Goal: Task Accomplishment & Management: Complete application form

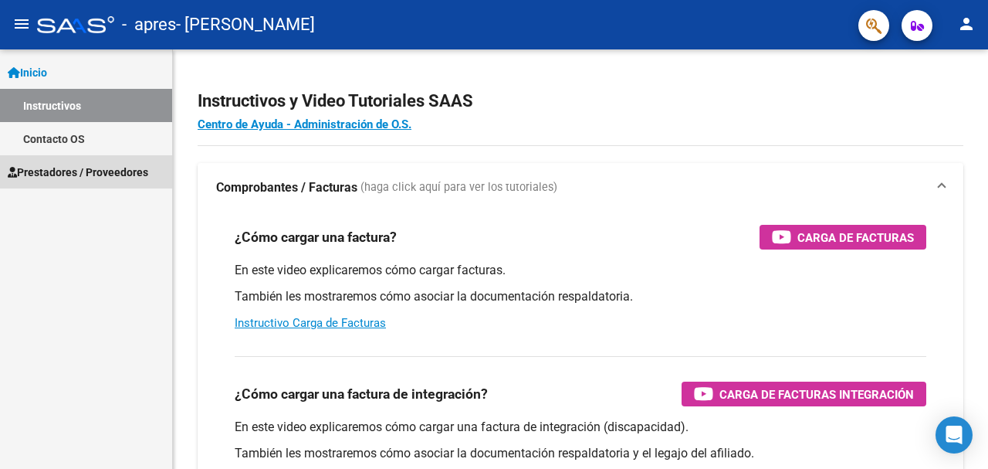
click at [110, 164] on span "Prestadores / Proveedores" at bounding box center [78, 172] width 141 height 17
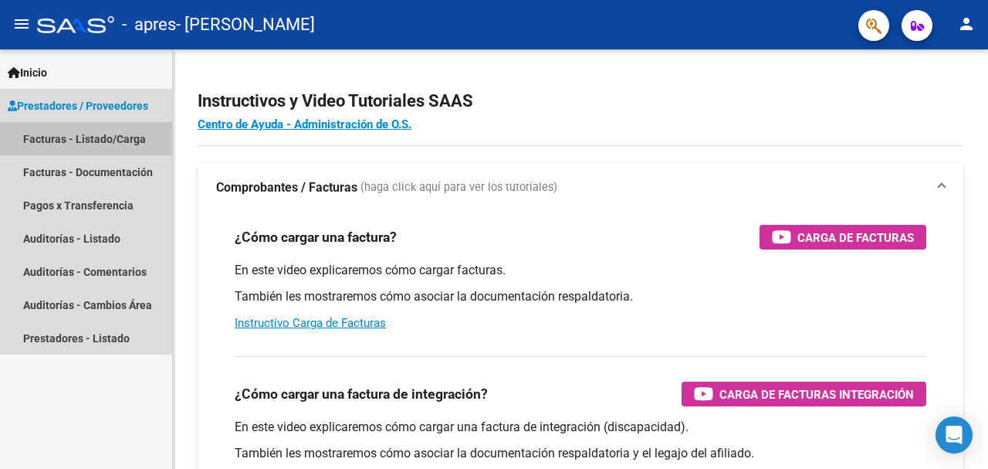
click at [100, 145] on link "Facturas - Listado/Carga" at bounding box center [86, 138] width 172 height 33
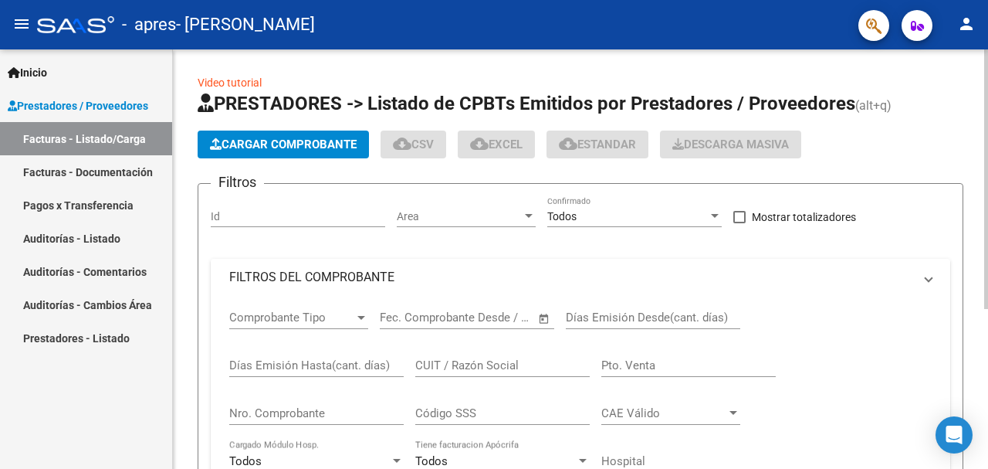
click at [242, 149] on span "Cargar Comprobante" at bounding box center [283, 144] width 147 height 14
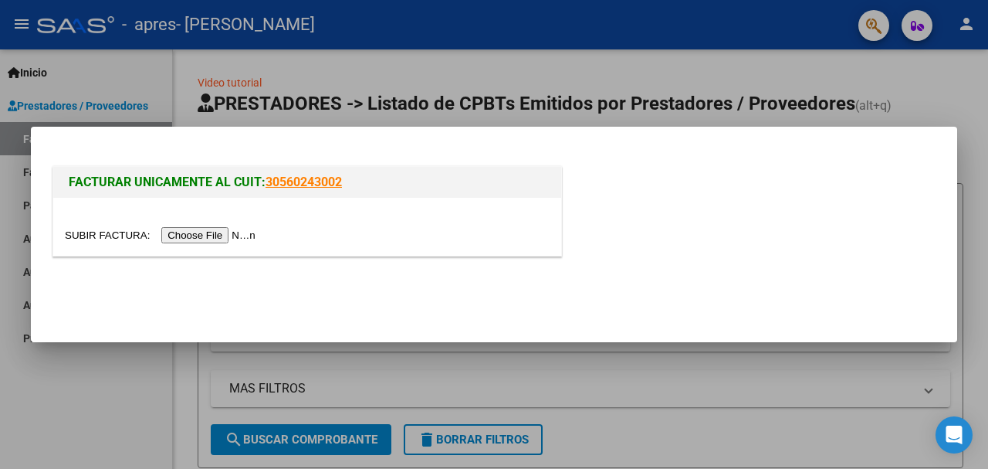
click at [198, 239] on input "file" at bounding box center [162, 235] width 195 height 16
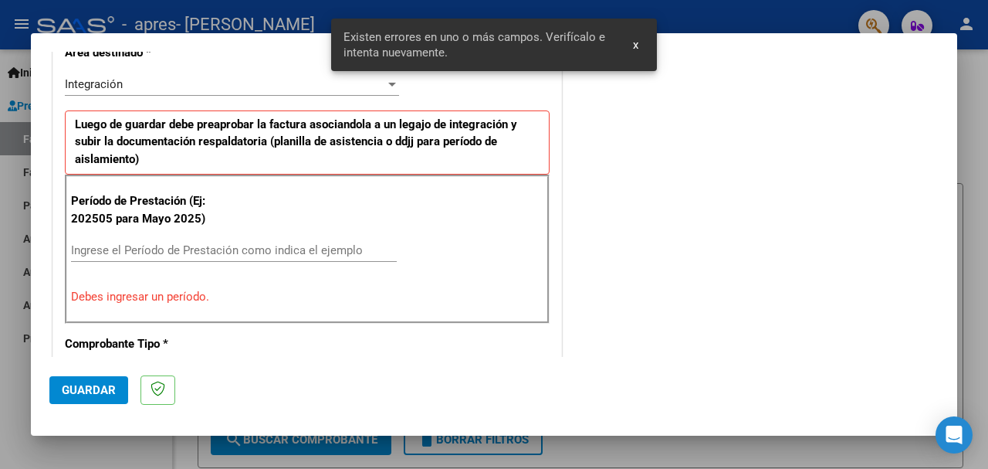
scroll to position [428, 0]
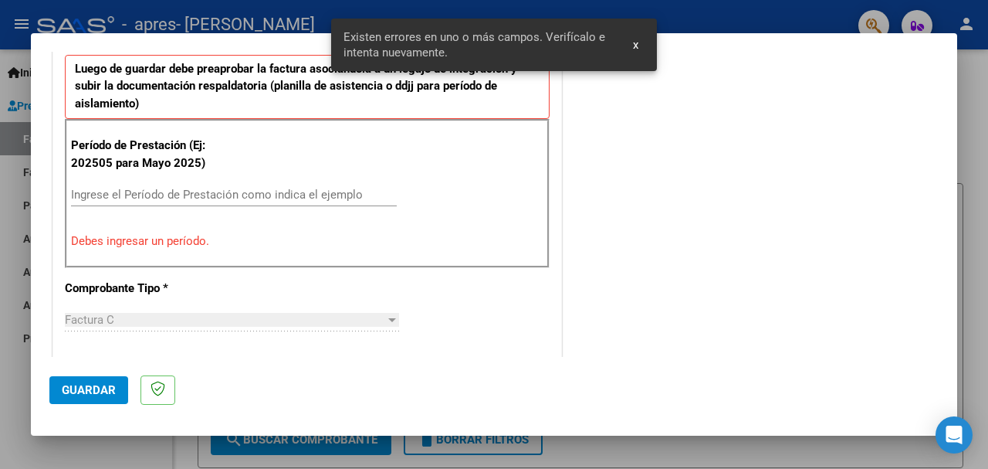
click at [195, 194] on input "Ingrese el Período de Prestación como indica el ejemplo" at bounding box center [234, 195] width 326 height 14
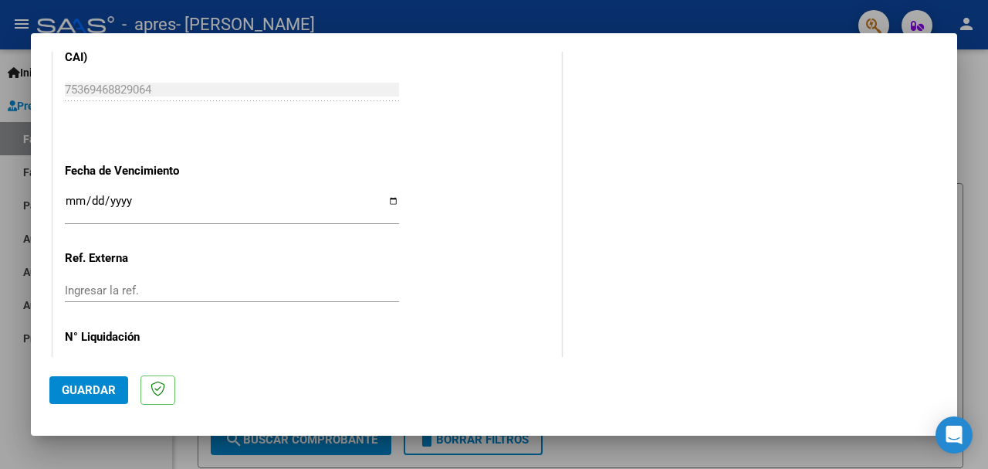
scroll to position [1049, 0]
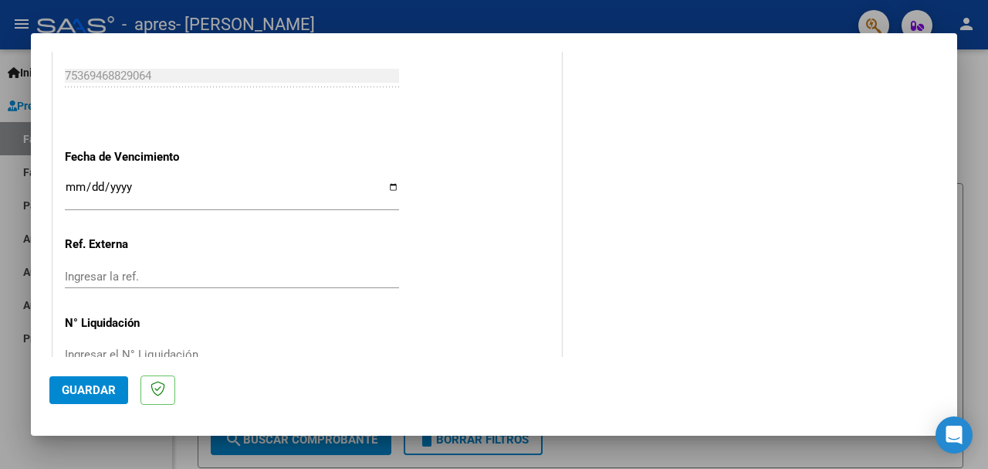
type input "202508"
click at [127, 181] on input "Ingresar la fecha" at bounding box center [232, 193] width 334 height 25
click at [74, 181] on input "Ingresar la fecha" at bounding box center [232, 193] width 334 height 25
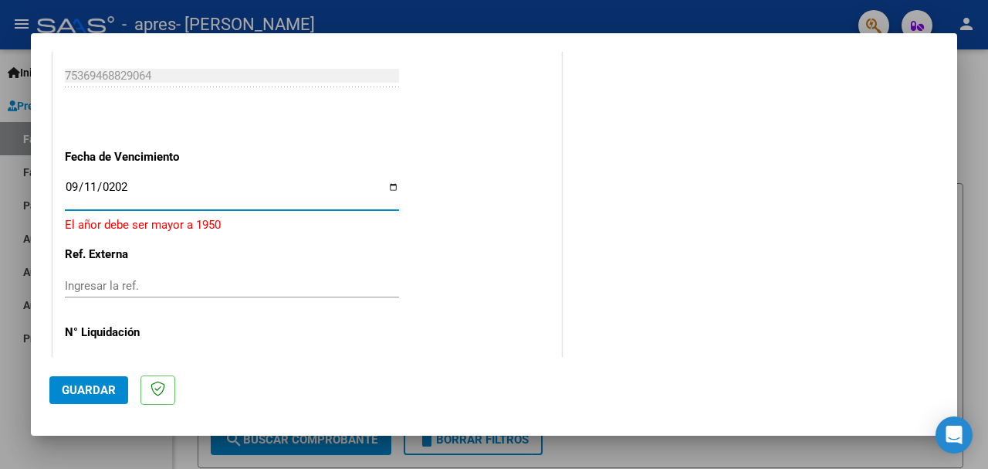
type input "[DATE]"
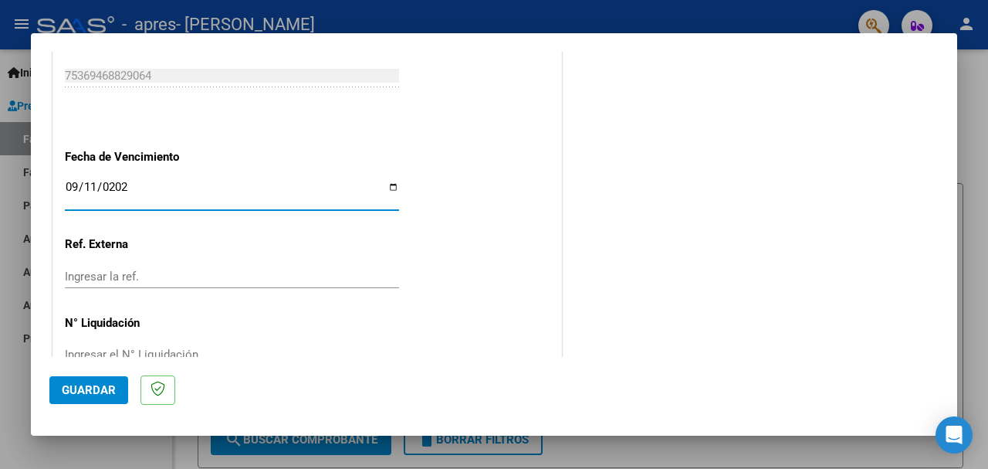
scroll to position [1067, 0]
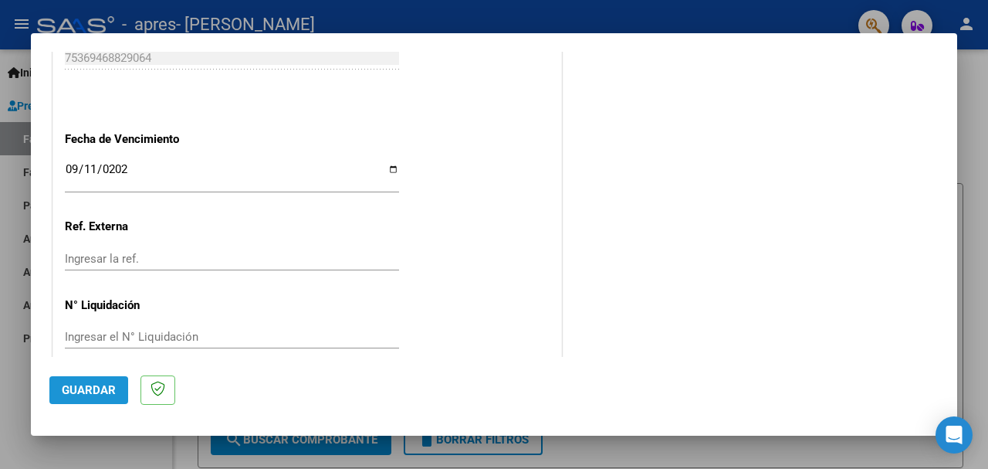
click at [82, 391] on span "Guardar" at bounding box center [89, 390] width 54 height 14
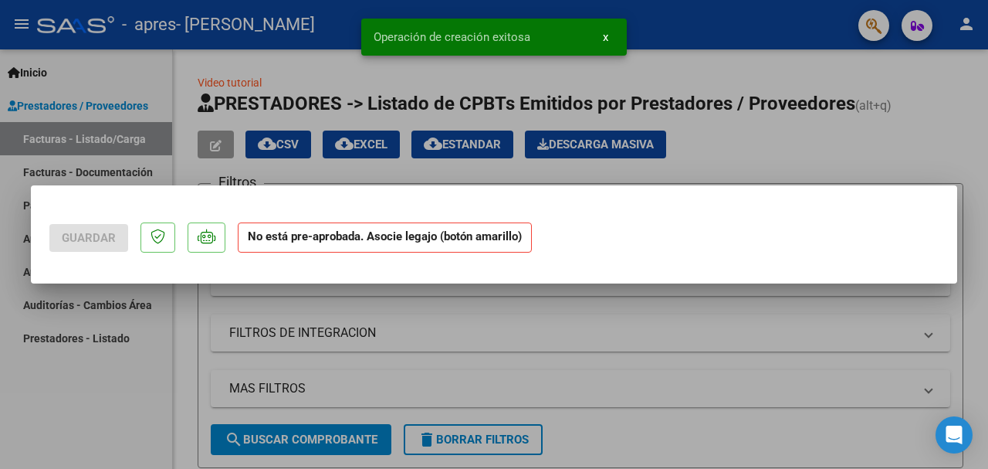
scroll to position [0, 0]
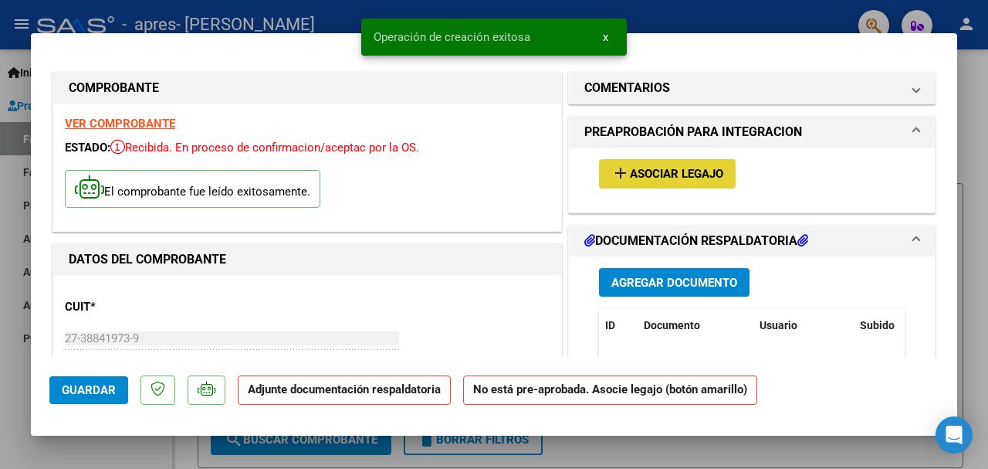
click at [675, 185] on button "add Asociar Legajo" at bounding box center [667, 173] width 137 height 29
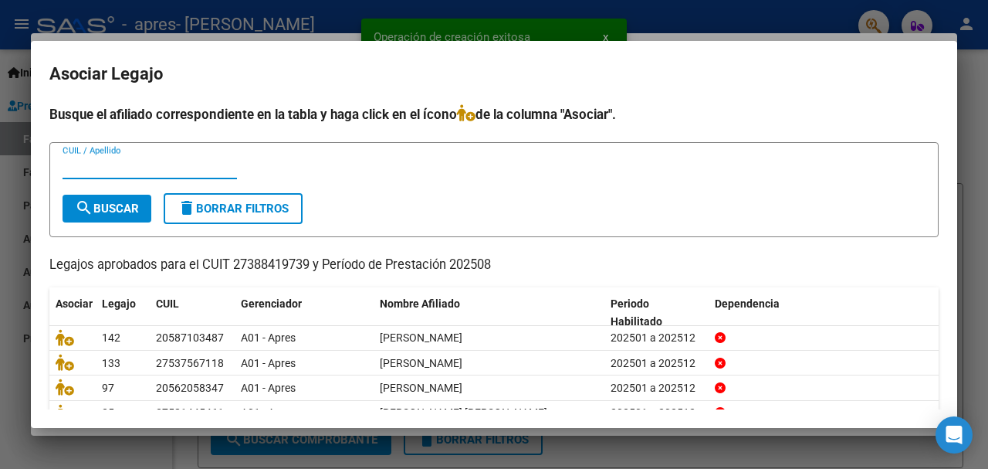
scroll to position [72, 0]
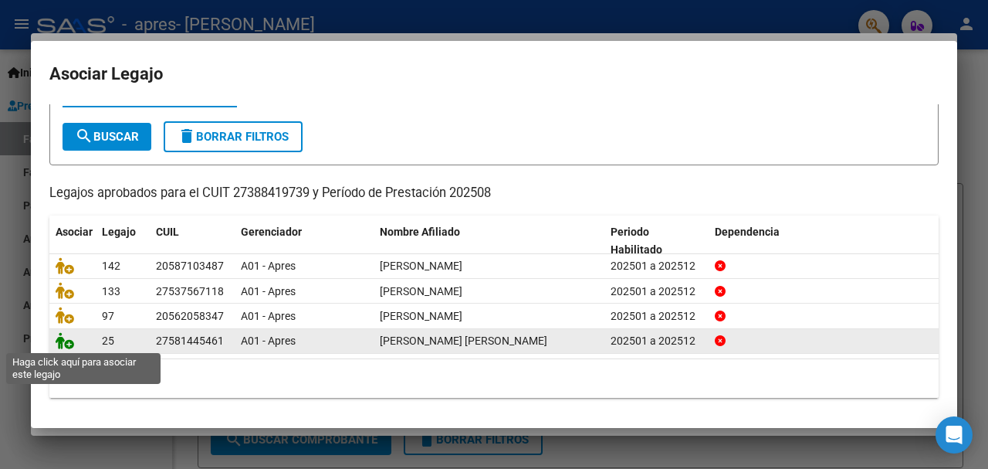
click at [63, 343] on icon at bounding box center [65, 340] width 19 height 17
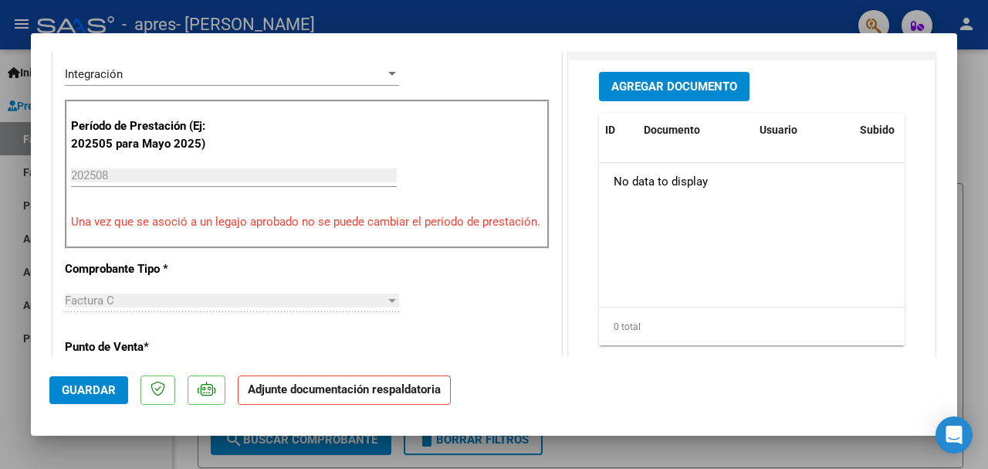
scroll to position [418, 0]
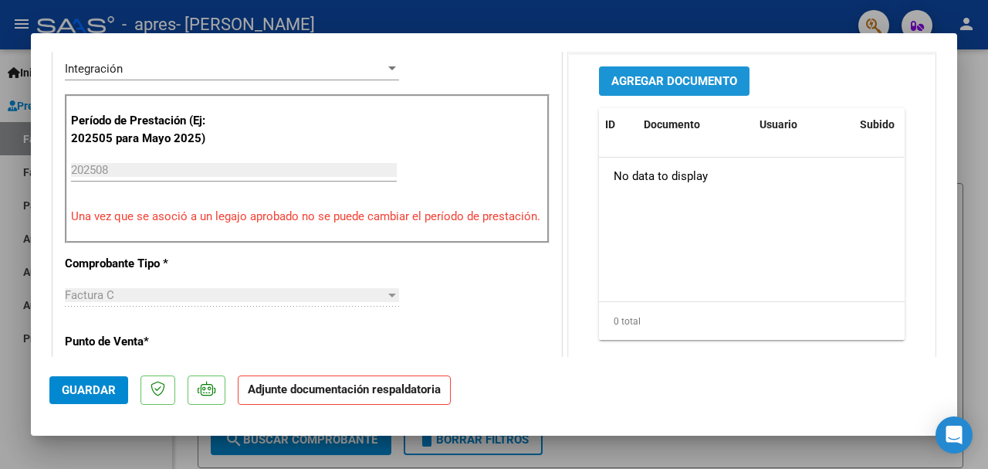
click at [615, 89] on span "Agregar Documento" at bounding box center [674, 82] width 126 height 14
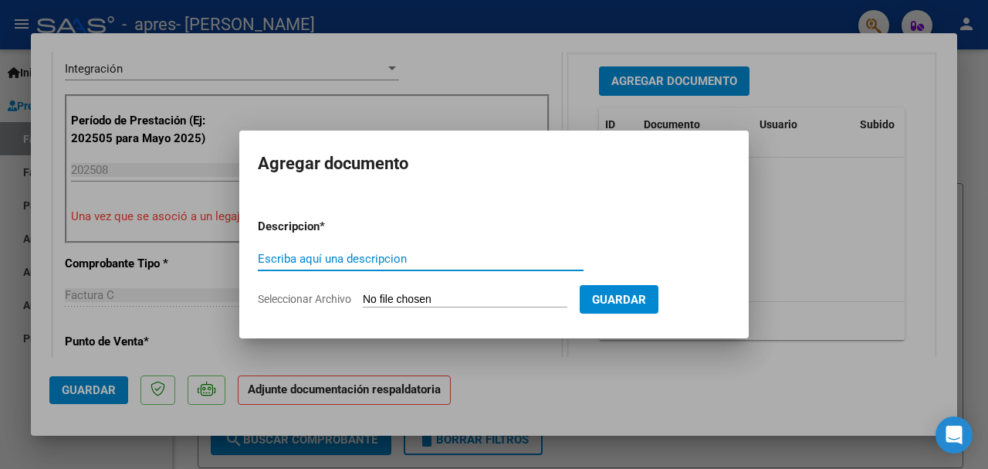
click at [405, 252] on input "Escriba aquí una descripcion" at bounding box center [421, 259] width 326 height 14
click at [406, 297] on input "Seleccionar Archivo" at bounding box center [465, 300] width 205 height 15
type input "C:\fakepath\CamScanner [DATE] 12.57.pdf"
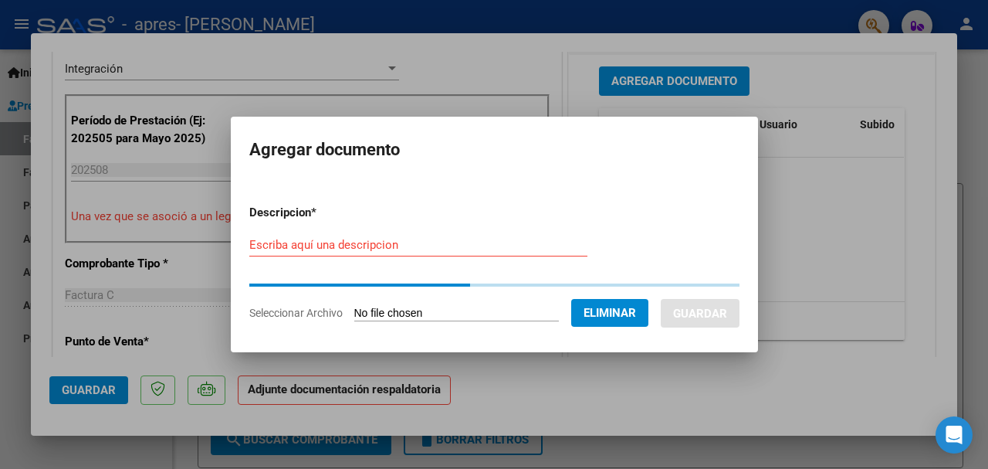
click at [340, 242] on input "Escriba aquí una descripcion" at bounding box center [418, 245] width 338 height 14
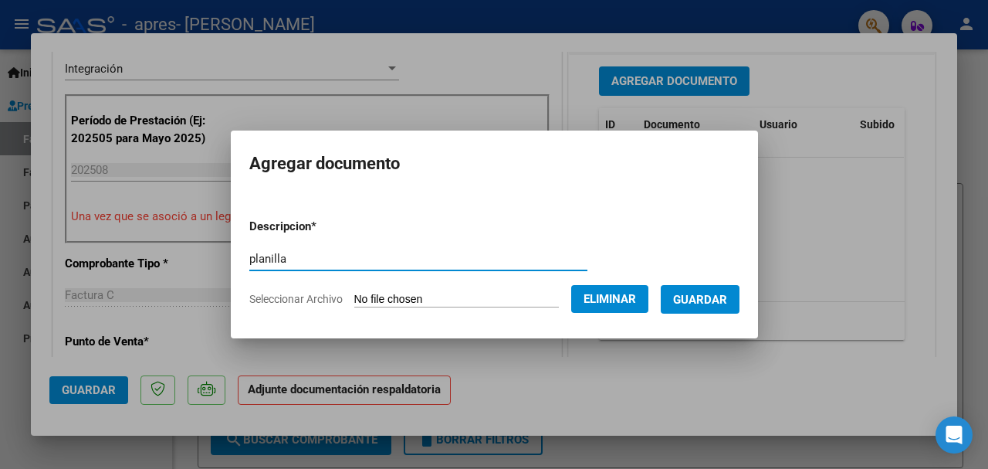
type input "planilla"
click at [711, 290] on button "Guardar" at bounding box center [700, 299] width 79 height 29
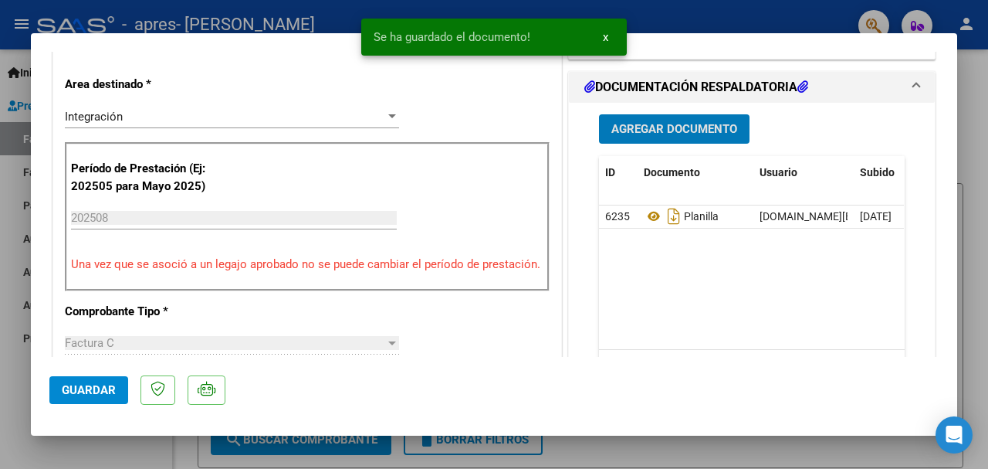
scroll to position [369, 0]
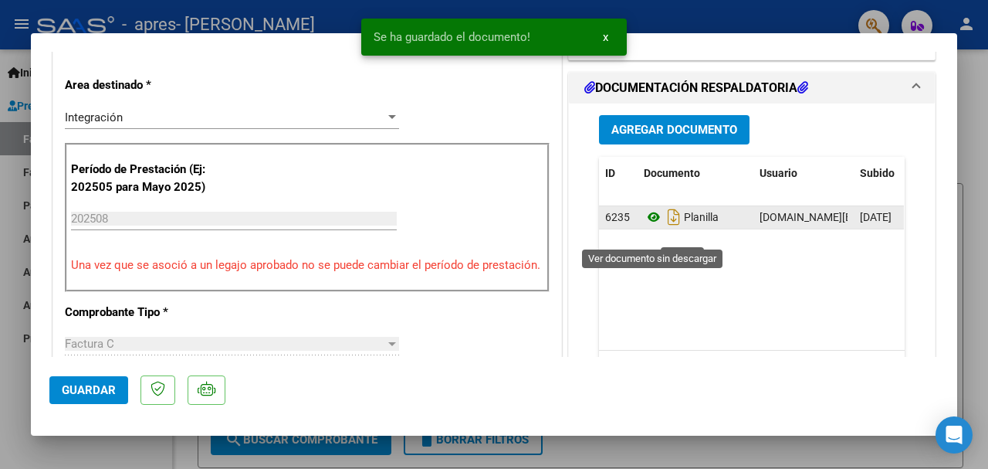
click at [652, 226] on icon at bounding box center [654, 217] width 20 height 19
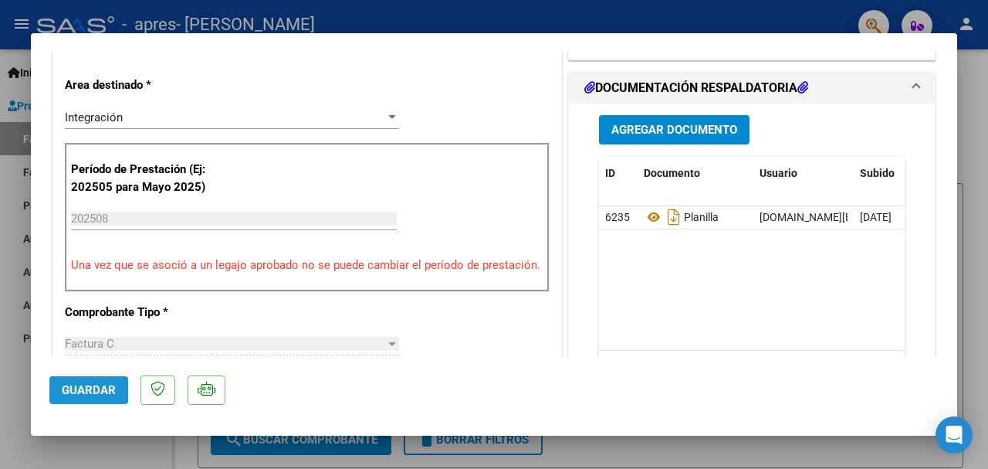
click at [77, 392] on span "Guardar" at bounding box center [89, 390] width 54 height 14
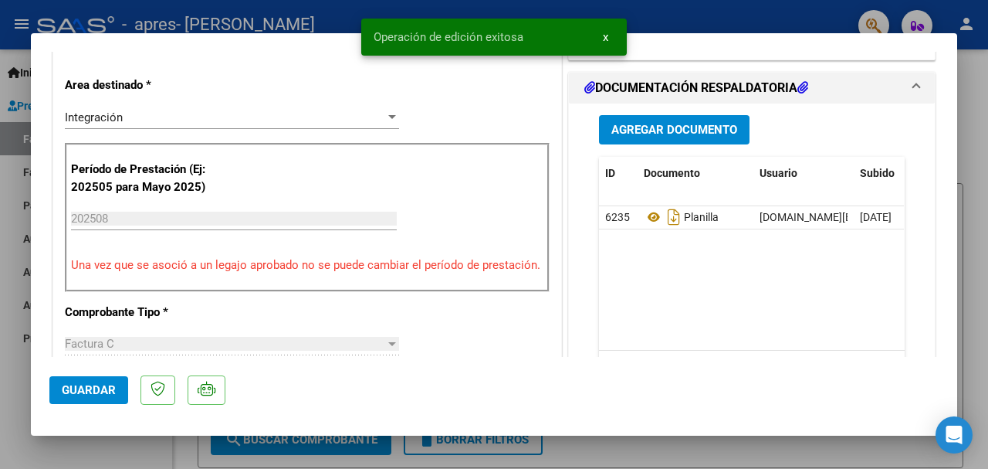
click at [76, 384] on span "Guardar" at bounding box center [89, 390] width 54 height 14
click at [56, 445] on div at bounding box center [494, 234] width 988 height 469
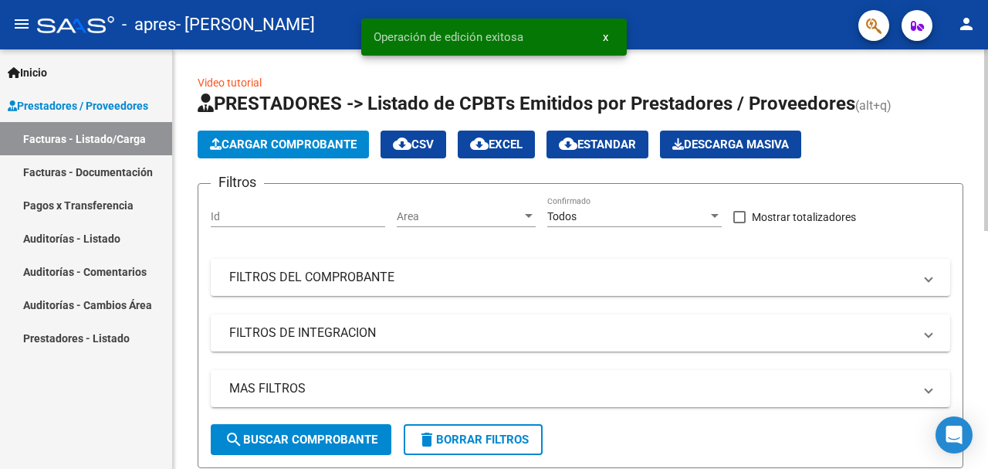
click at [296, 152] on button "Cargar Comprobante" at bounding box center [283, 144] width 171 height 28
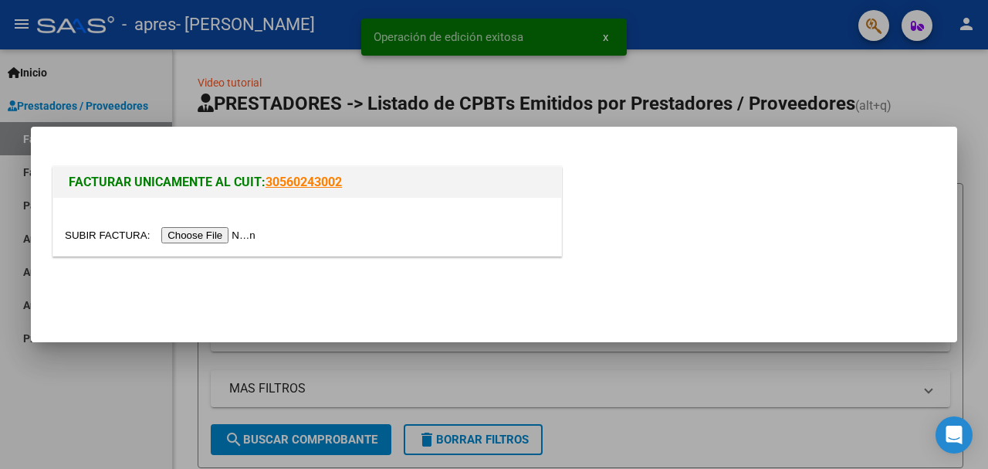
click at [229, 235] on input "file" at bounding box center [162, 235] width 195 height 16
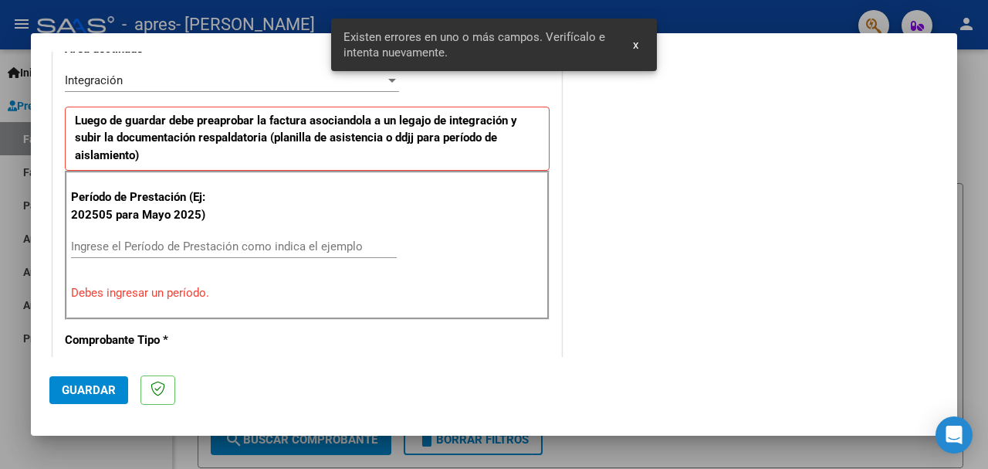
scroll to position [406, 0]
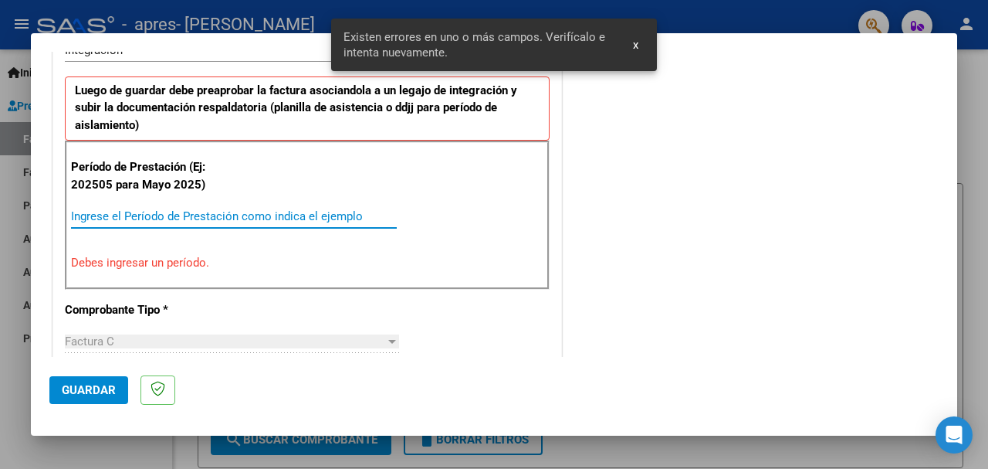
click at [232, 212] on input "Ingrese el Período de Prestación como indica el ejemplo" at bounding box center [234, 216] width 326 height 14
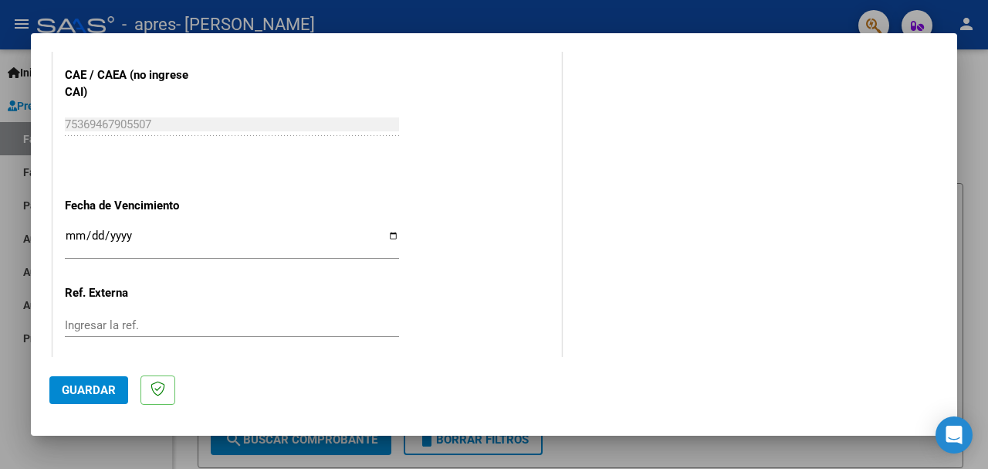
scroll to position [1004, 0]
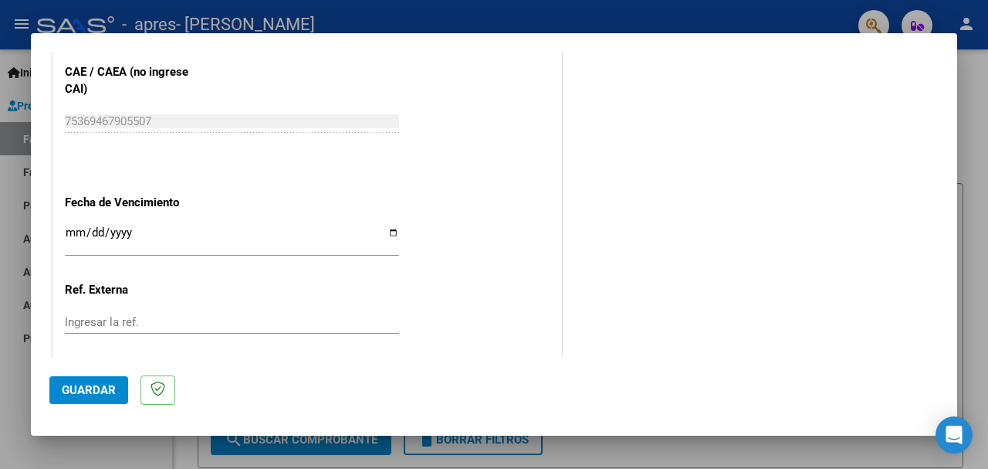
type input "202508"
click at [73, 226] on input "Ingresar la fecha" at bounding box center [232, 238] width 334 height 25
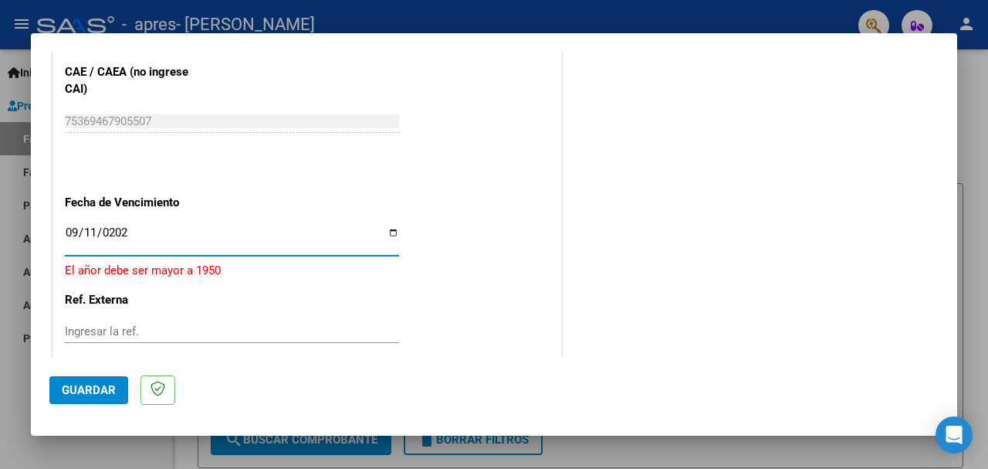
type input "[DATE]"
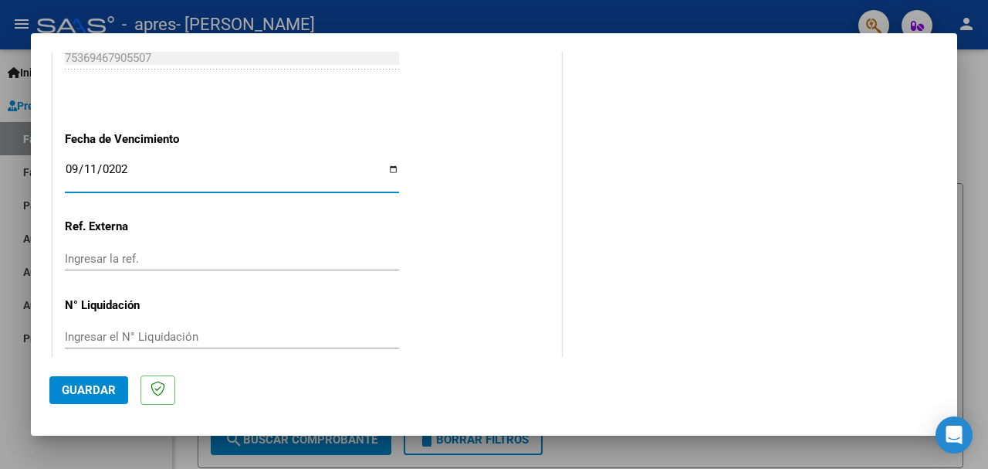
click at [66, 384] on span "Guardar" at bounding box center [89, 390] width 54 height 14
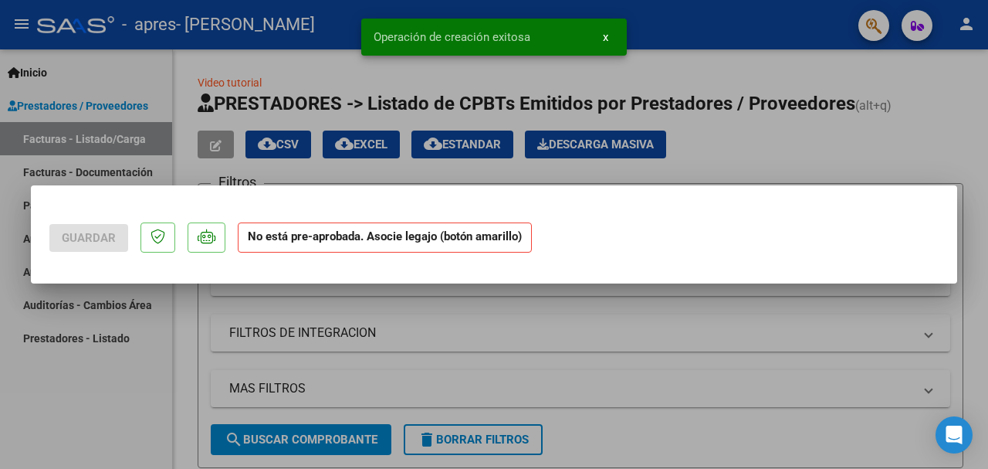
scroll to position [0, 0]
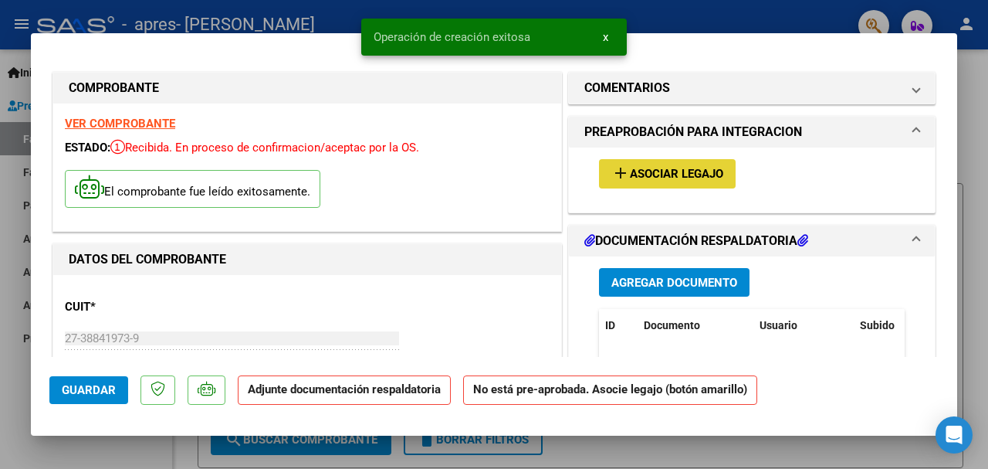
click at [619, 170] on mat-icon "add" at bounding box center [620, 173] width 19 height 19
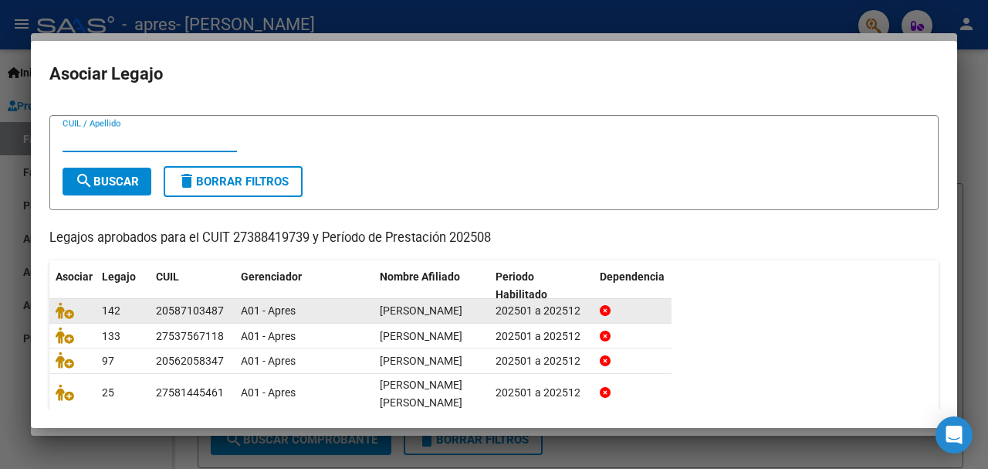
scroll to position [62, 0]
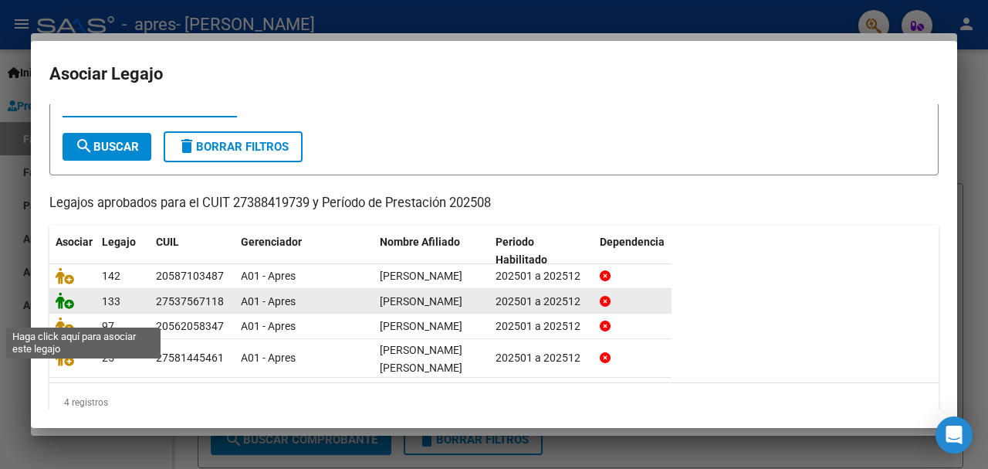
click at [63, 309] on icon at bounding box center [65, 300] width 19 height 17
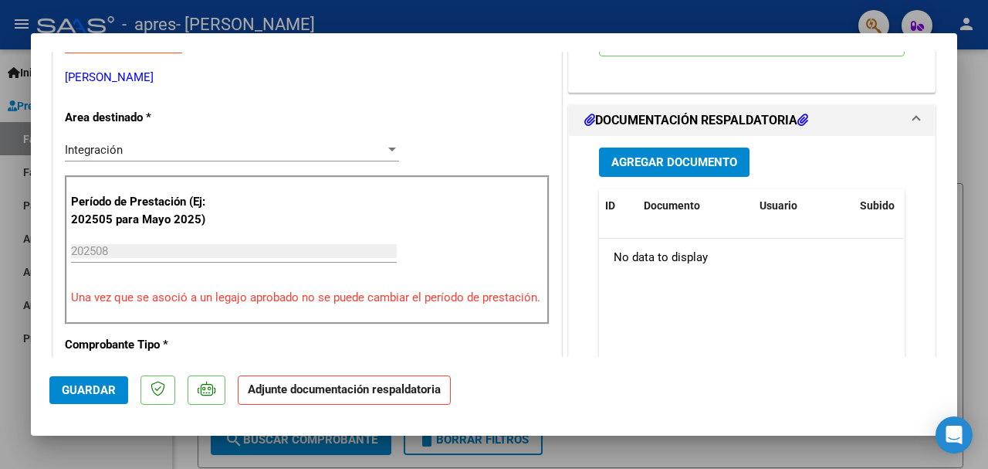
scroll to position [337, 0]
click at [654, 170] on button "Agregar Documento" at bounding box center [674, 161] width 151 height 29
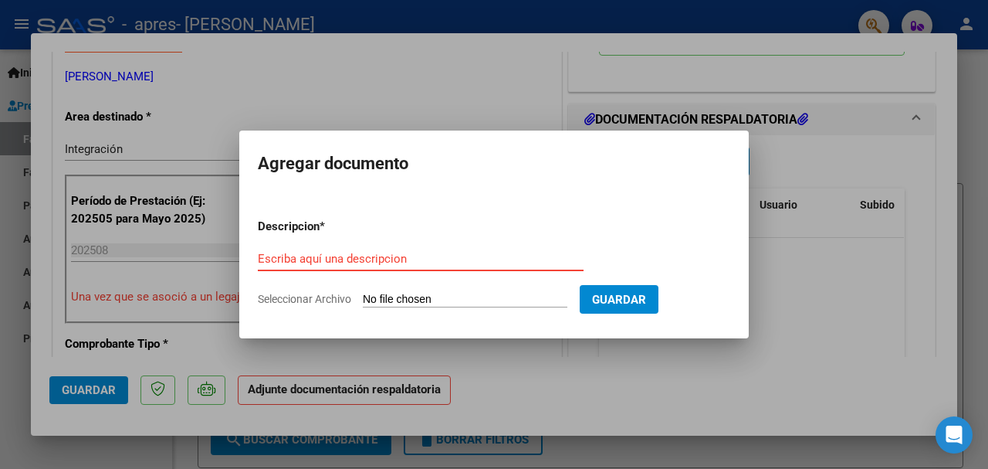
click at [366, 262] on input "Escriba aquí una descripcion" at bounding box center [421, 259] width 326 height 14
type input "planilla"
click at [415, 290] on form "Descripcion * planilla Escriba aquí una descripcion Seleccionar Archivo Guardar" at bounding box center [494, 262] width 472 height 113
click at [412, 295] on input "Seleccionar Archivo" at bounding box center [465, 300] width 205 height 15
type input "C:\fakepath\CamScanner [DATE] 13.00.pdf"
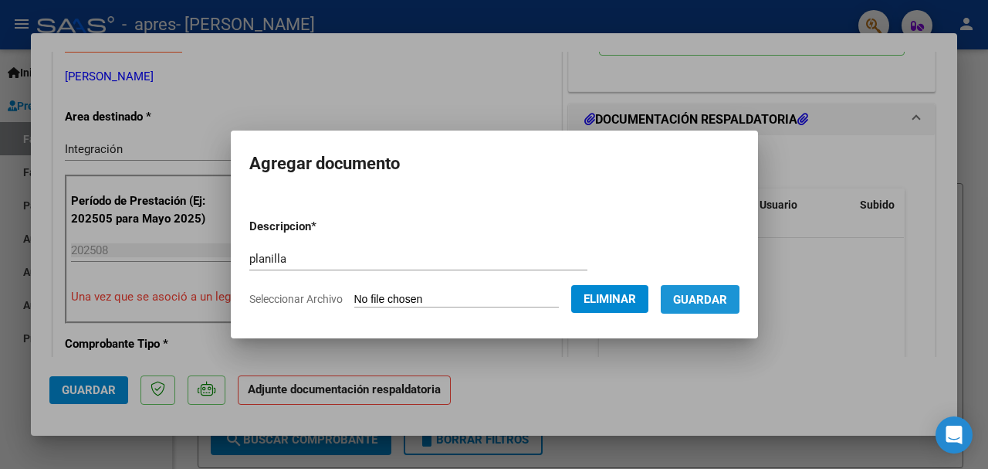
click at [693, 300] on span "Guardar" at bounding box center [700, 300] width 54 height 14
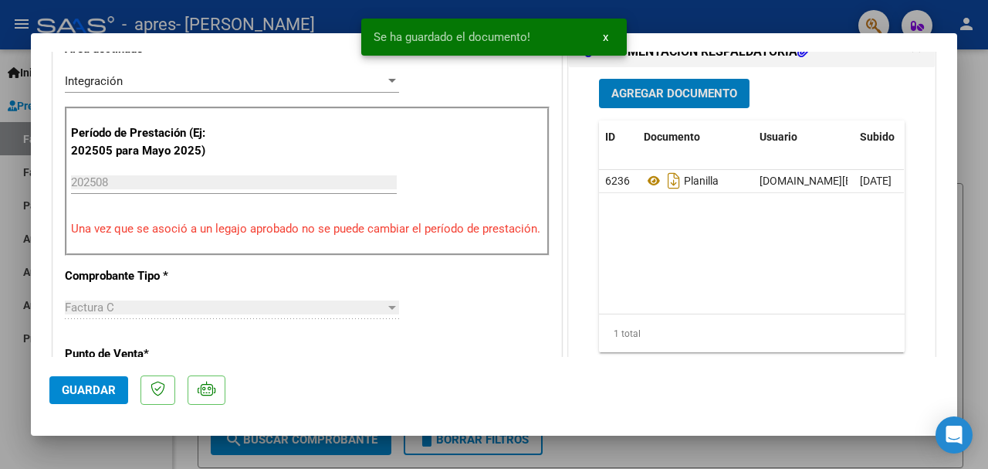
scroll to position [470, 0]
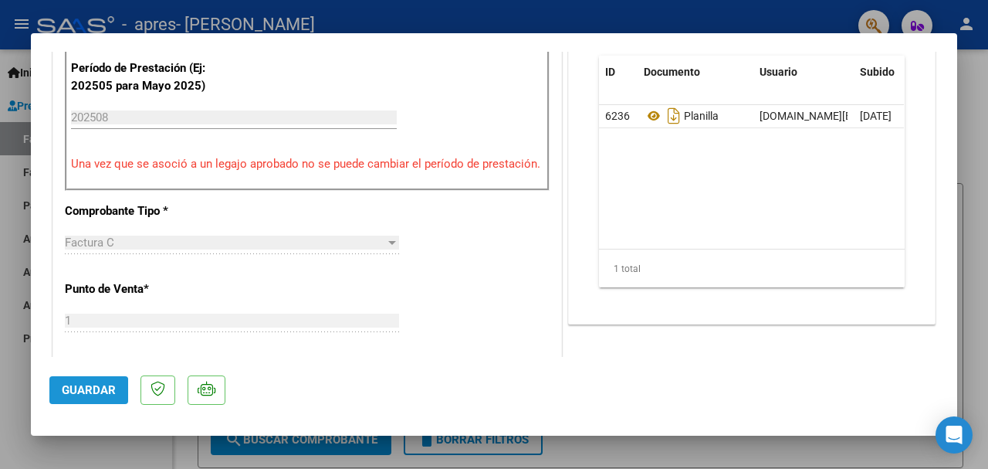
click at [76, 392] on span "Guardar" at bounding box center [89, 390] width 54 height 14
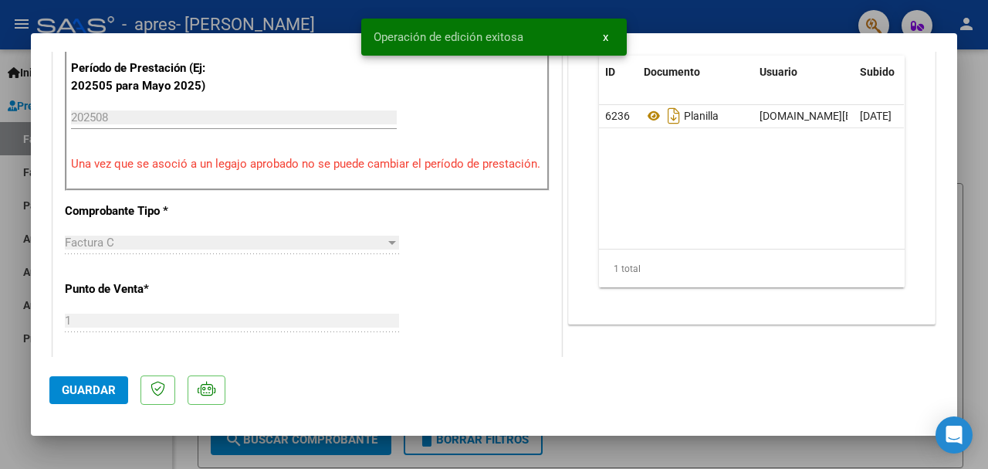
click at [987, 286] on div at bounding box center [494, 234] width 988 height 469
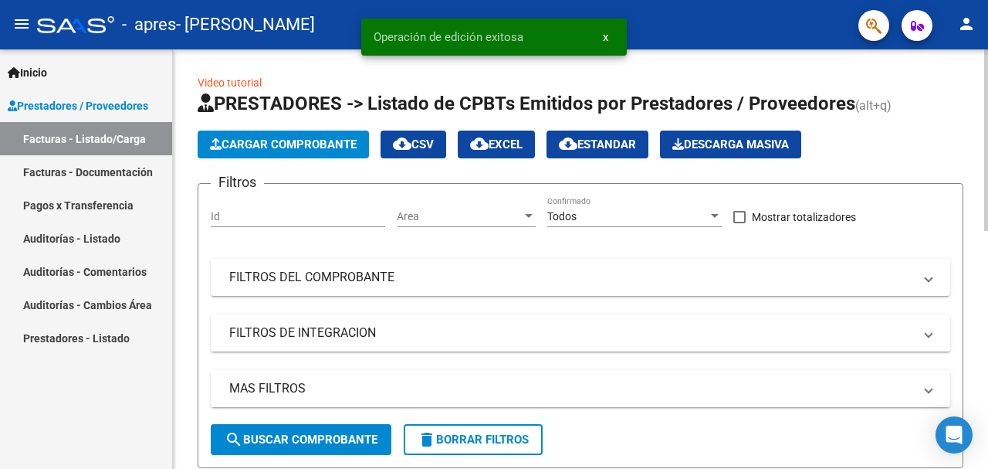
click at [243, 152] on button "Cargar Comprobante" at bounding box center [283, 144] width 171 height 28
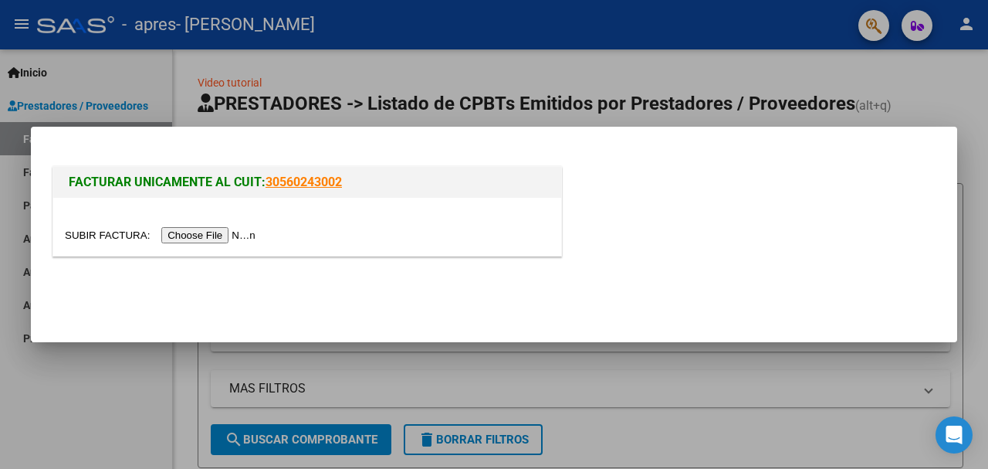
click at [201, 239] on input "file" at bounding box center [162, 235] width 195 height 16
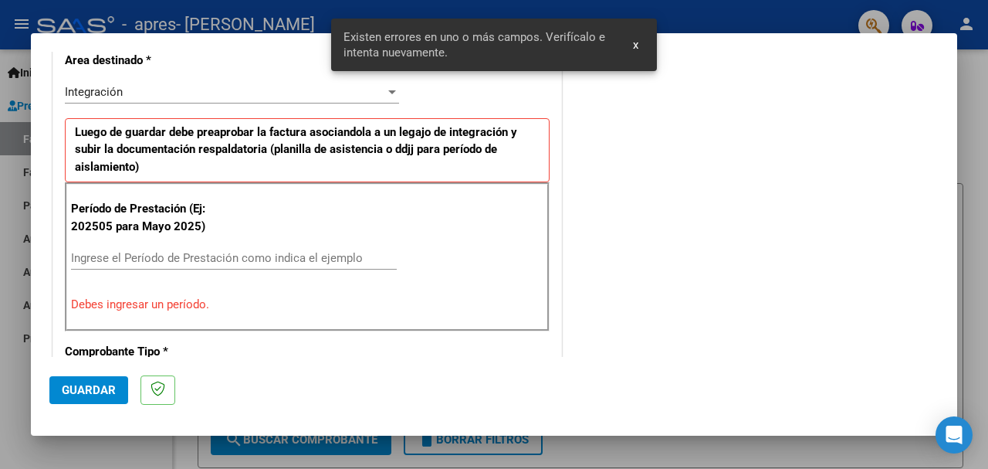
scroll to position [372, 0]
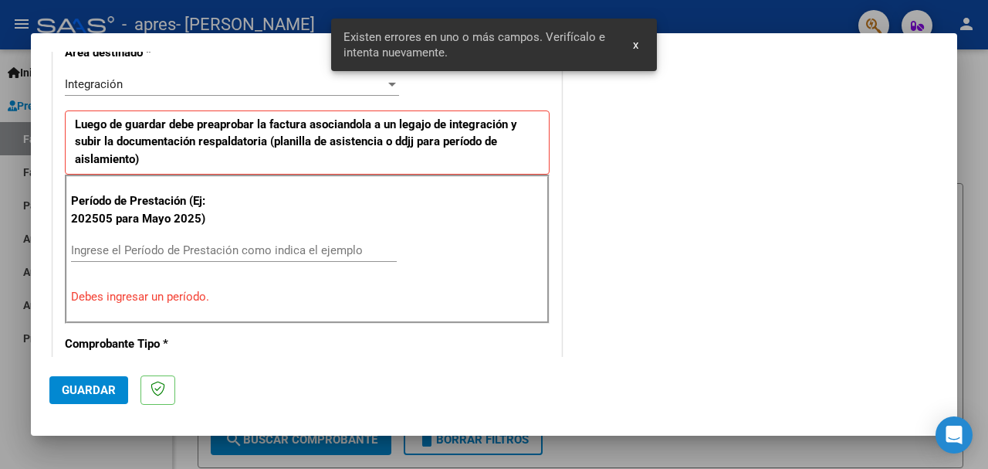
click at [202, 232] on div "Período de Prestación (Ej: 202505 para [DATE]) Ingrese el Período de Prestación…" at bounding box center [307, 248] width 485 height 148
click at [199, 247] on input "Ingrese el Período de Prestación como indica el ejemplo" at bounding box center [234, 250] width 326 height 14
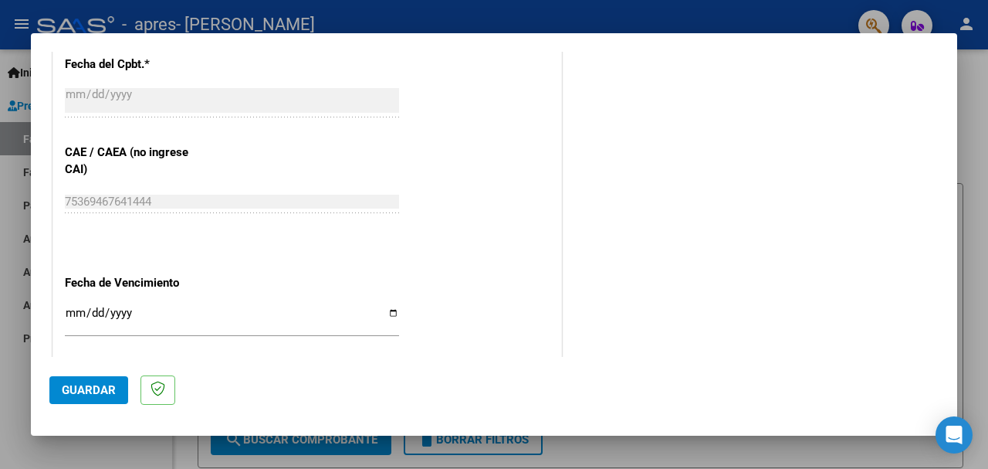
scroll to position [943, 0]
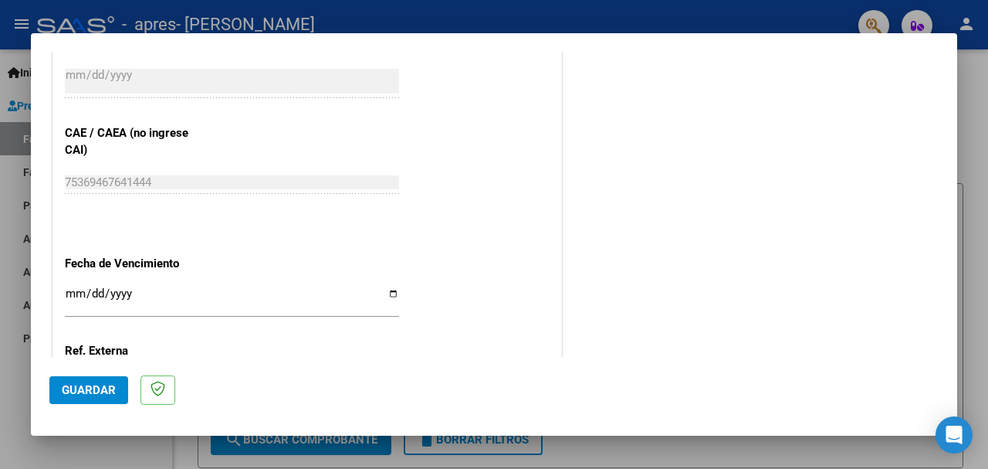
type input "202508"
click at [70, 287] on input "Ingresar la fecha" at bounding box center [232, 299] width 334 height 25
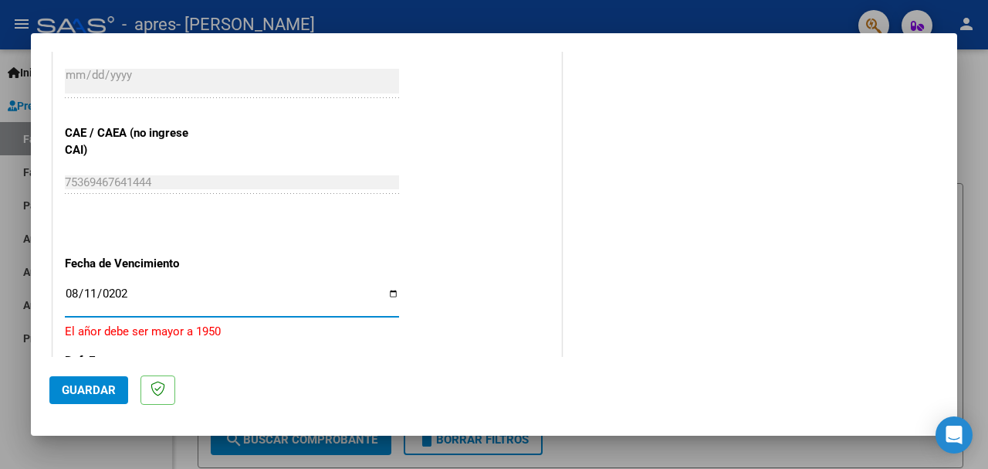
type input "[DATE]"
click at [107, 395] on span "Guardar" at bounding box center [89, 390] width 54 height 14
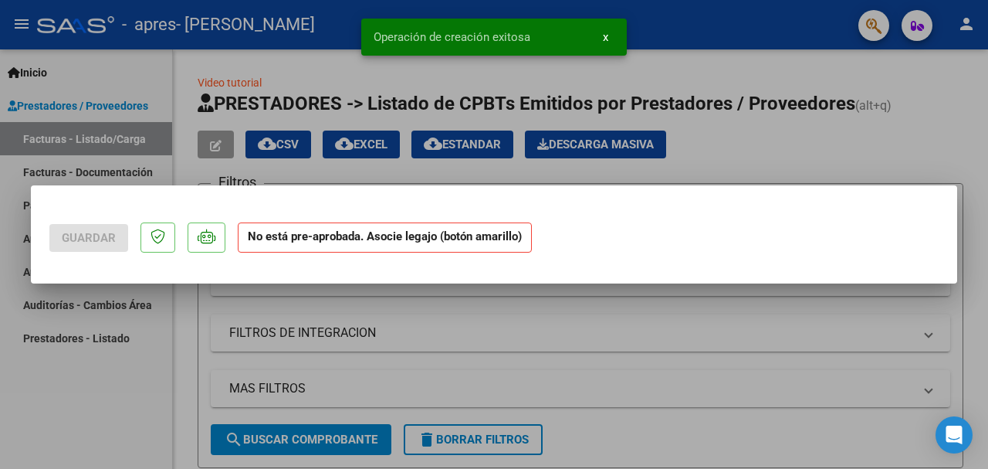
scroll to position [0, 0]
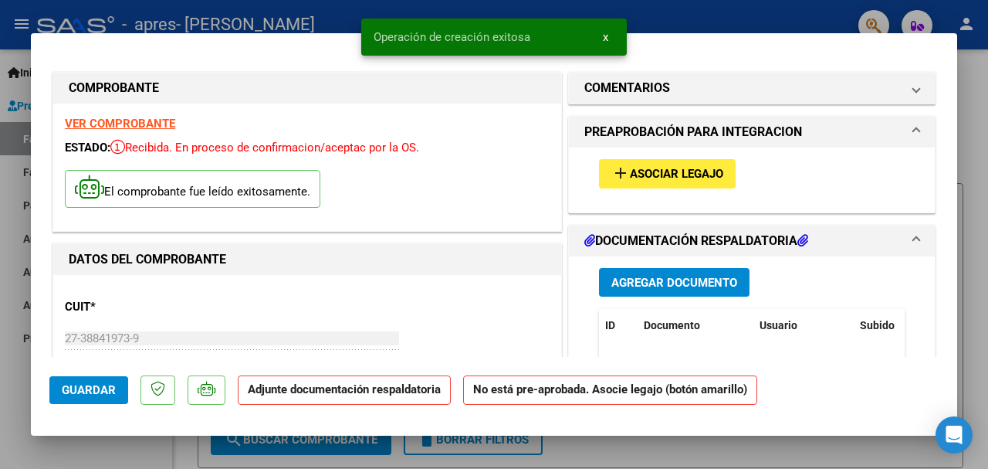
click at [656, 168] on span "Asociar Legajo" at bounding box center [676, 175] width 93 height 14
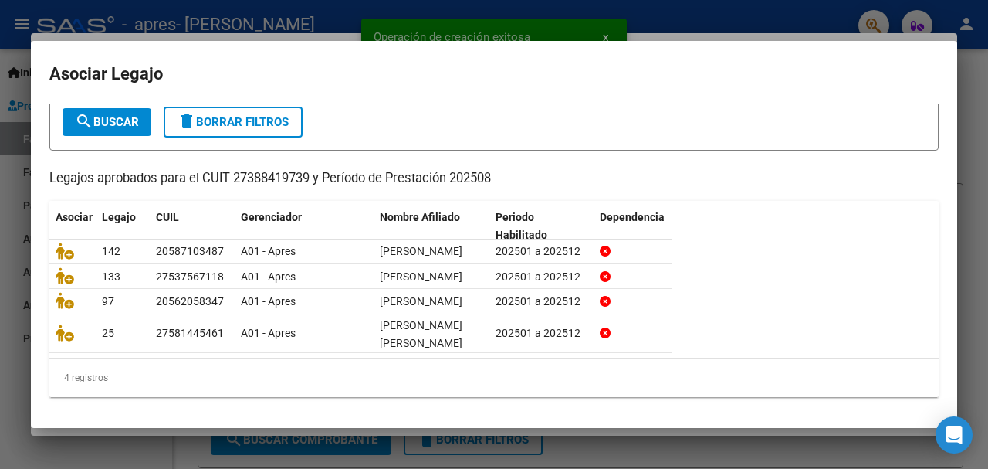
scroll to position [107, 0]
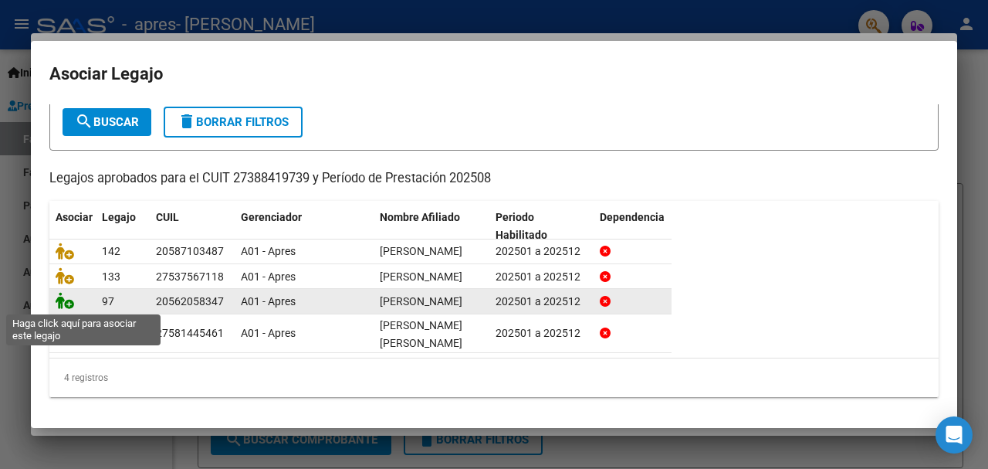
click at [64, 306] on icon at bounding box center [65, 300] width 19 height 17
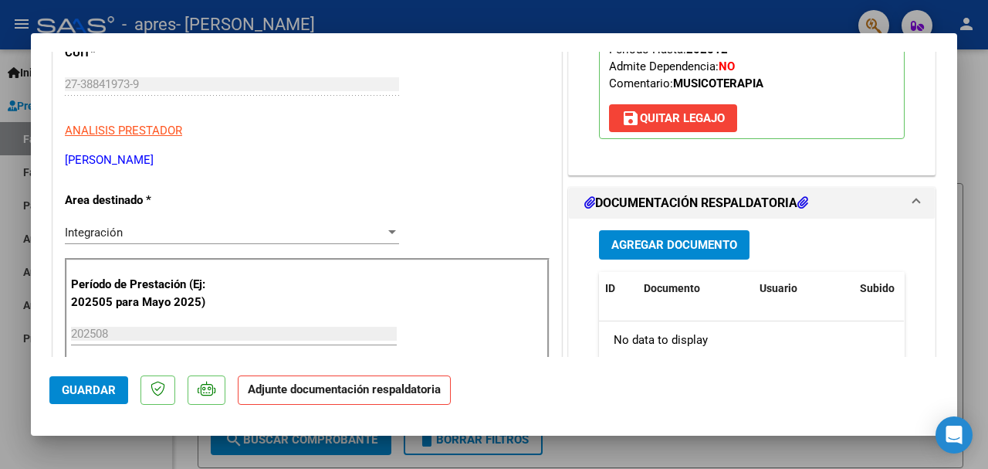
scroll to position [255, 0]
click at [642, 241] on span "Agregar Documento" at bounding box center [674, 245] width 126 height 14
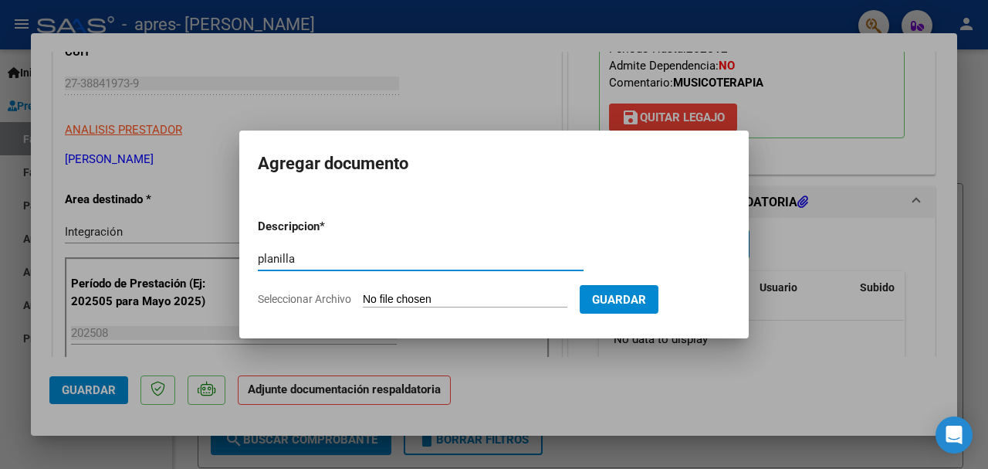
type input "planilla"
click at [514, 296] on input "Seleccionar Archivo" at bounding box center [465, 300] width 205 height 15
click at [476, 287] on form "Descripcion * planilla Escriba aquí una descripcion Seleccionar Archivo Guardar" at bounding box center [494, 262] width 472 height 113
click at [453, 295] on input "Seleccionar Archivo" at bounding box center [465, 300] width 205 height 15
click at [434, 296] on input "Seleccionar Archivo" at bounding box center [465, 300] width 205 height 15
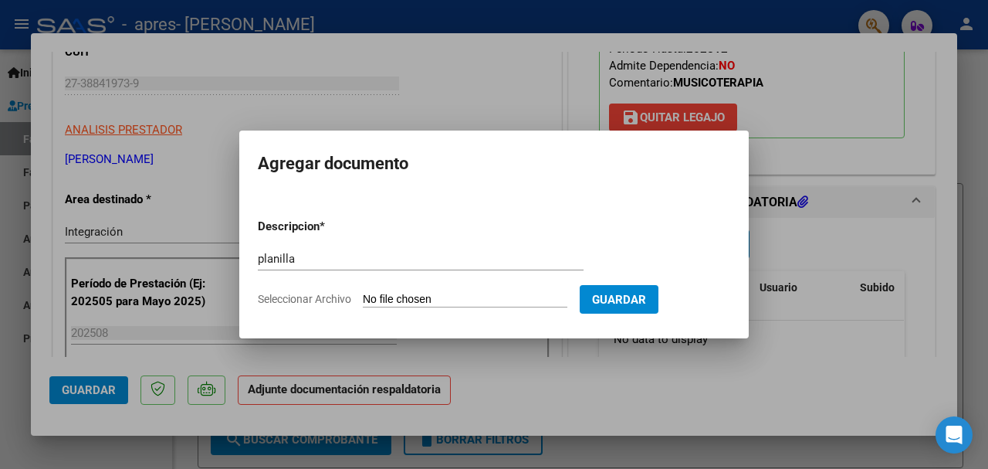
type input "C:\fakepath\CamScanner [DATE] 13.00 (1).pdf"
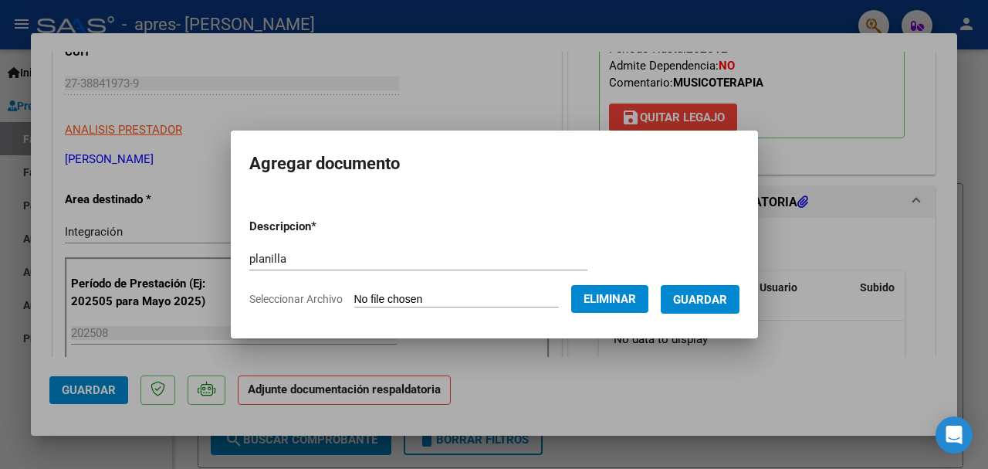
click at [689, 314] on form "Descripcion * planilla Escriba aquí una descripcion Seleccionar Archivo Elimina…" at bounding box center [494, 262] width 490 height 113
click at [692, 306] on button "Guardar" at bounding box center [700, 299] width 79 height 29
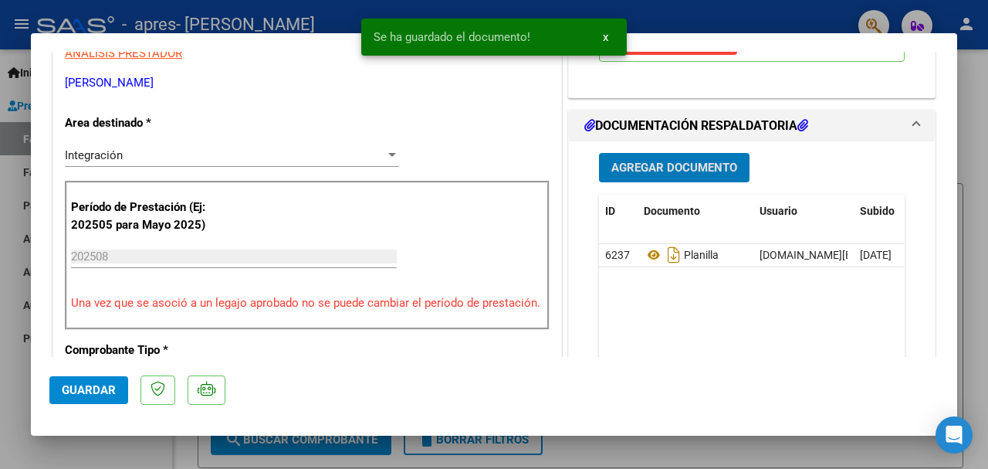
scroll to position [332, 0]
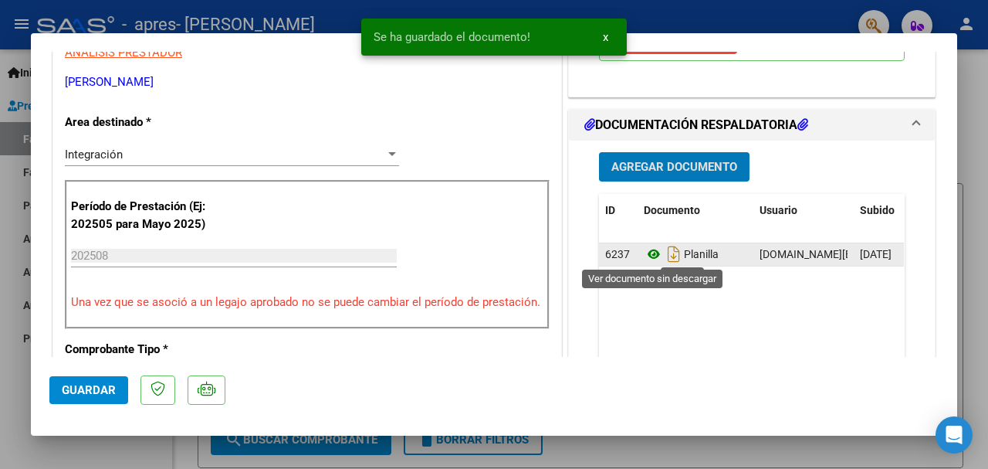
click at [658, 255] on icon at bounding box center [654, 254] width 20 height 19
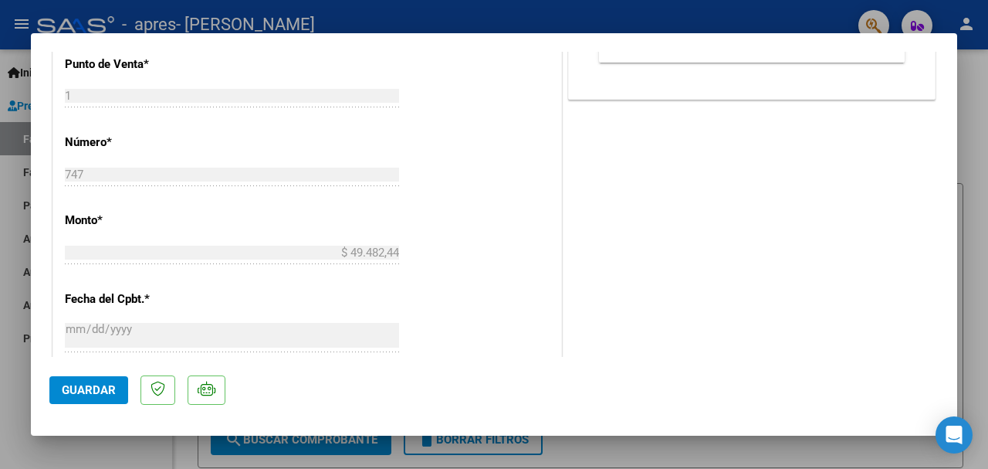
scroll to position [725, 0]
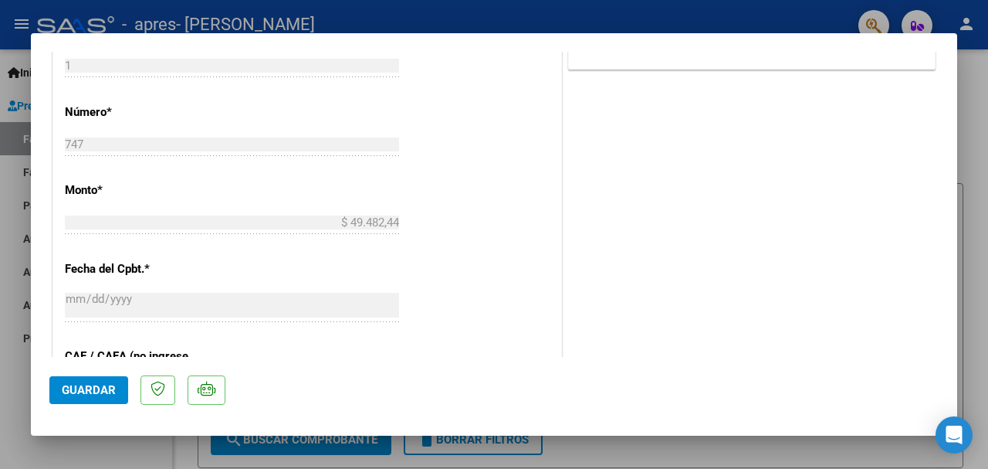
click at [103, 394] on span "Guardar" at bounding box center [89, 390] width 54 height 14
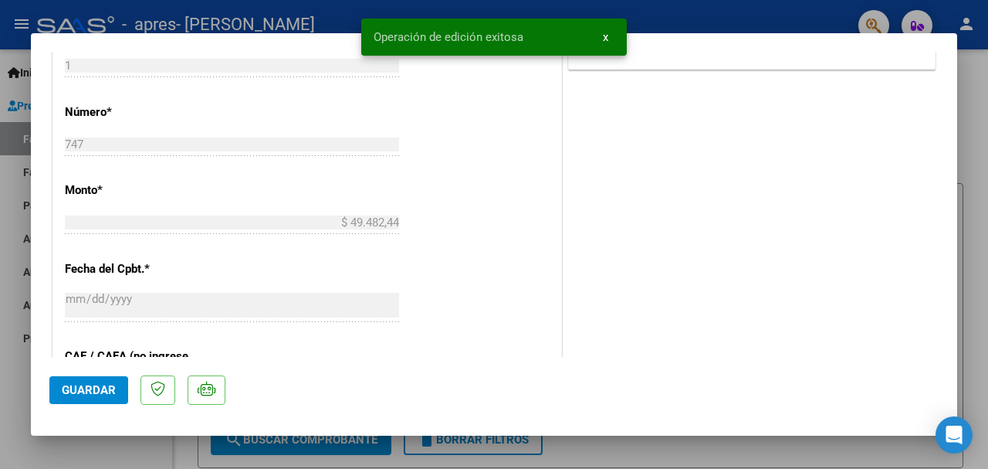
click at [14, 396] on div at bounding box center [494, 234] width 988 height 469
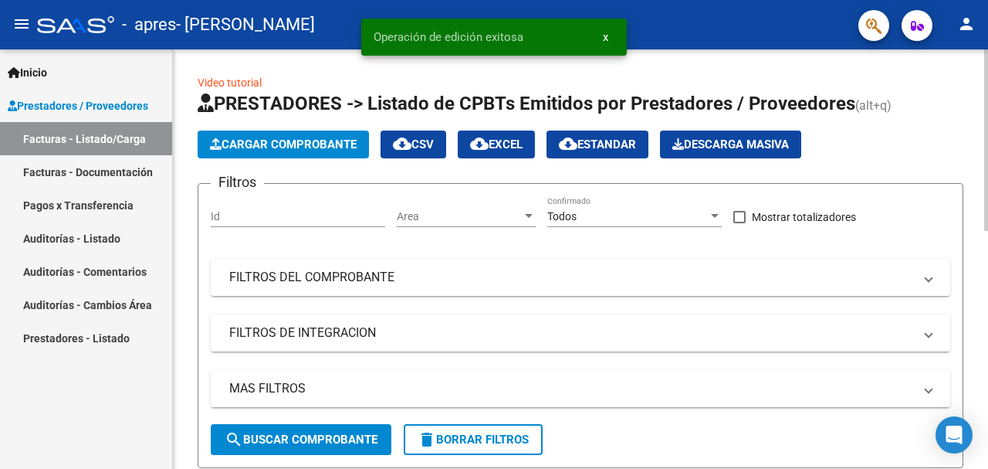
scroll to position [97, 0]
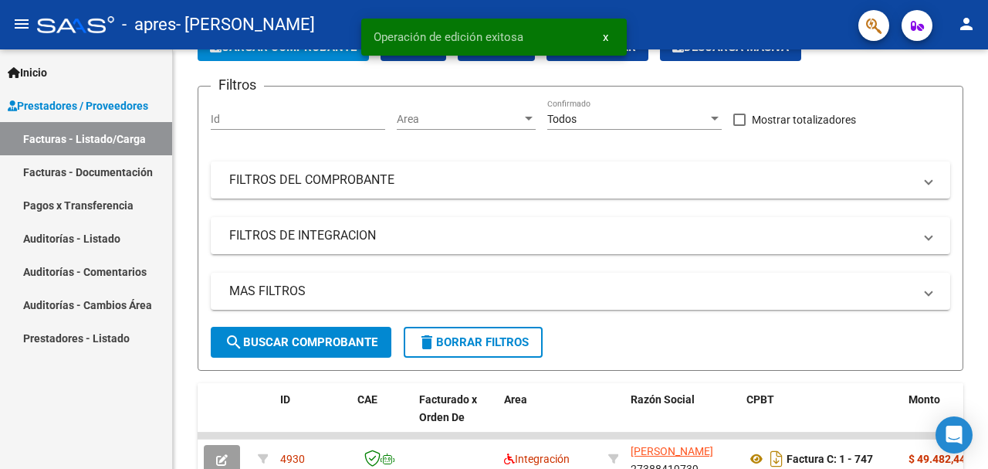
click at [110, 161] on link "Facturas - Documentación" at bounding box center [86, 171] width 172 height 33
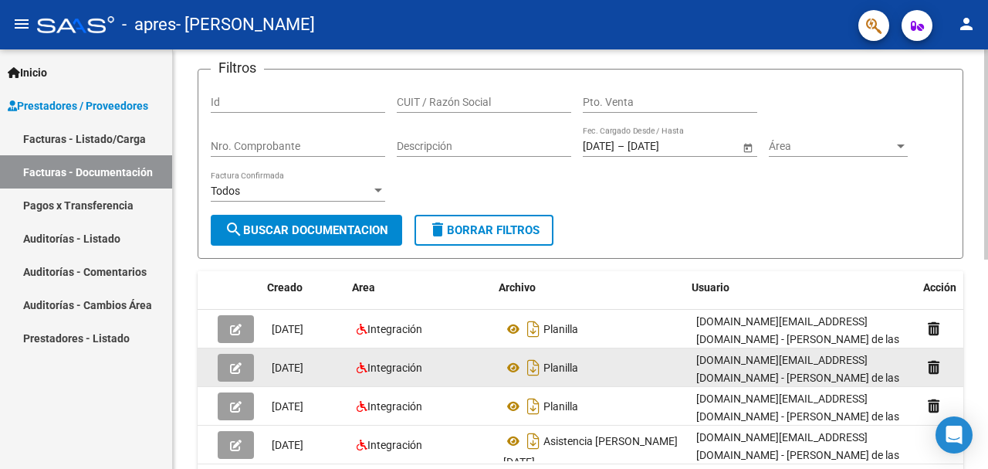
scroll to position [0, 54]
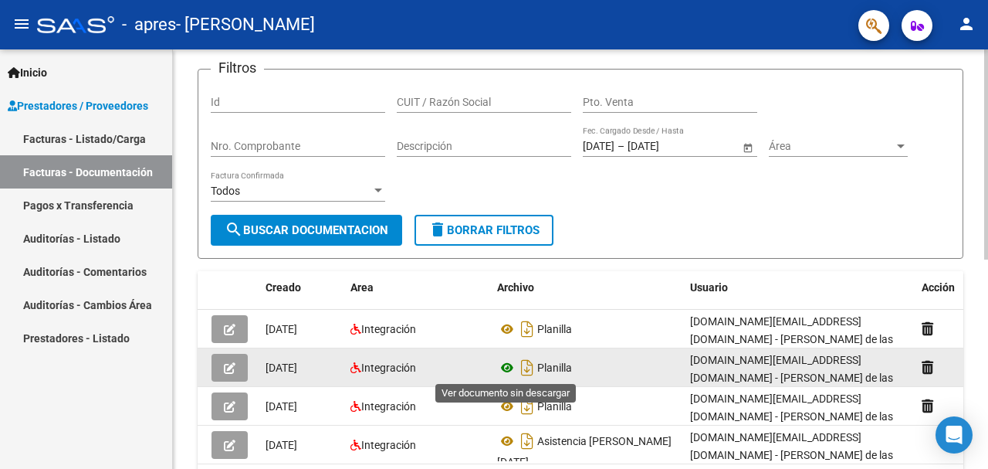
click at [510, 366] on icon at bounding box center [507, 367] width 20 height 19
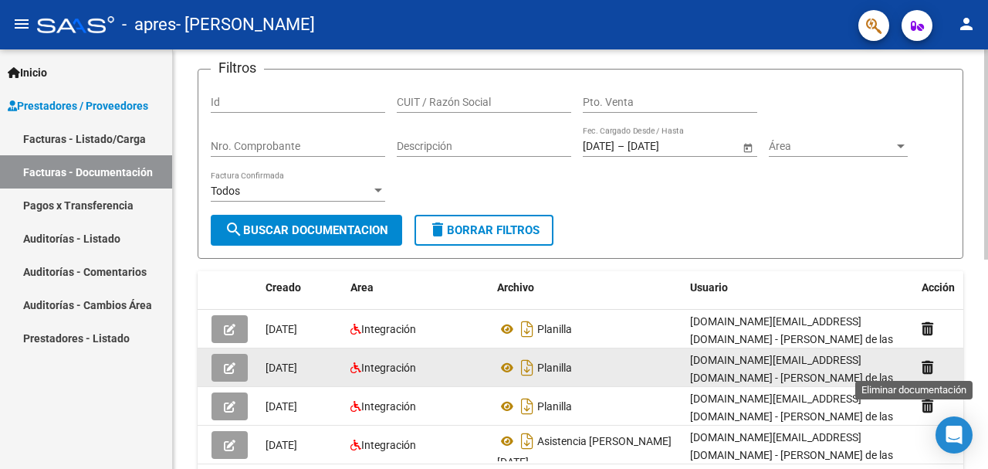
click at [929, 367] on icon at bounding box center [928, 367] width 12 height 15
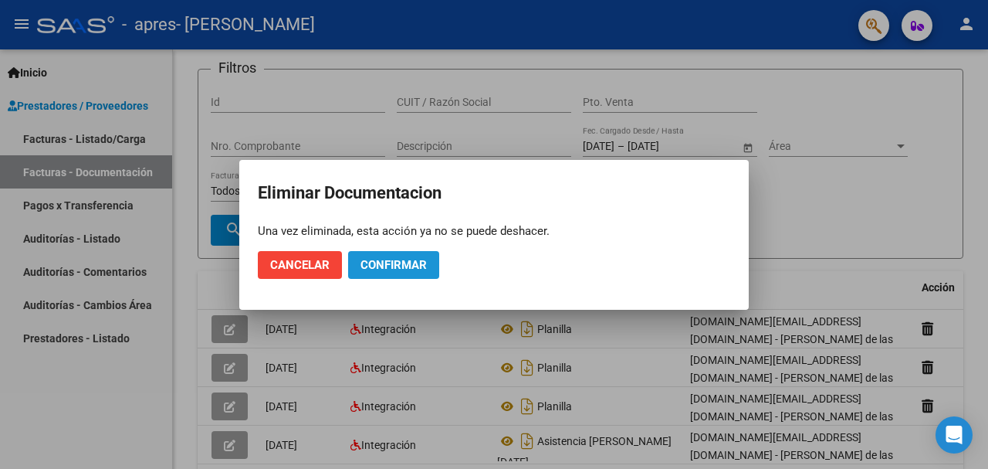
click at [358, 264] on button "Confirmar" at bounding box center [393, 265] width 91 height 28
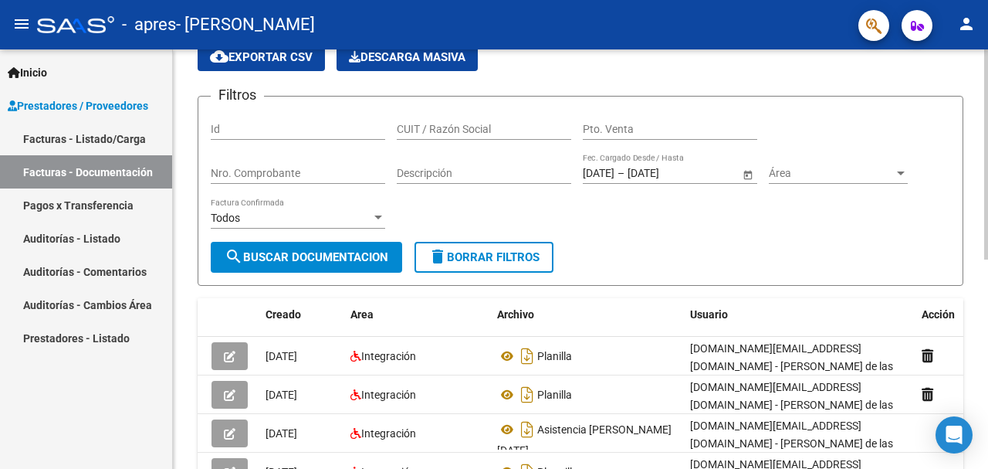
scroll to position [0, 0]
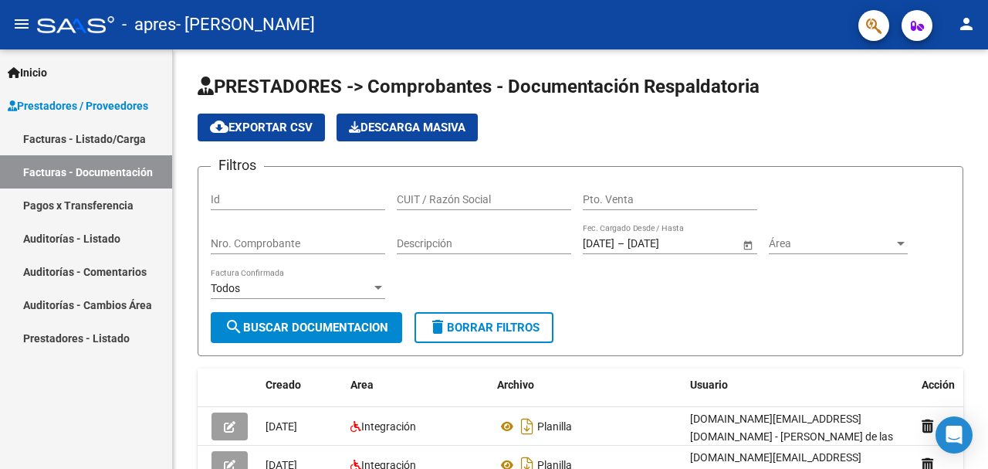
click at [98, 144] on link "Facturas - Listado/Carga" at bounding box center [86, 138] width 172 height 33
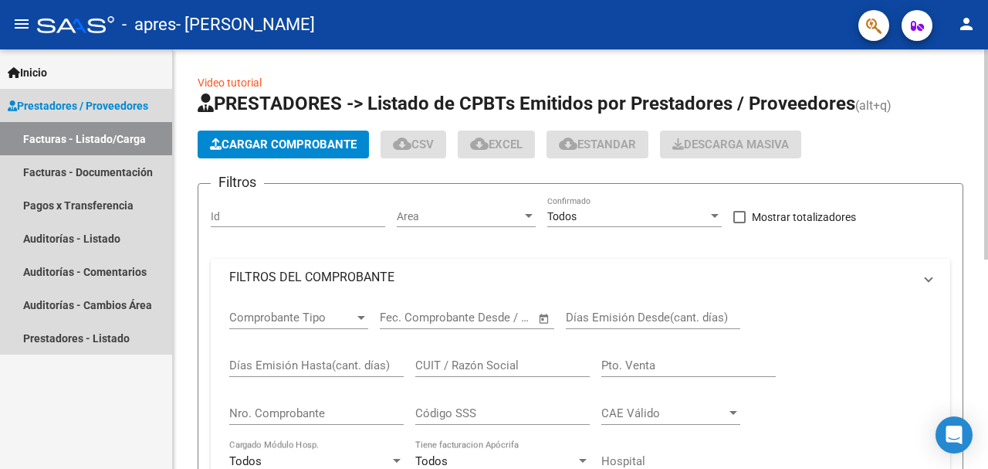
click at [237, 147] on span "Cargar Comprobante" at bounding box center [283, 144] width 147 height 14
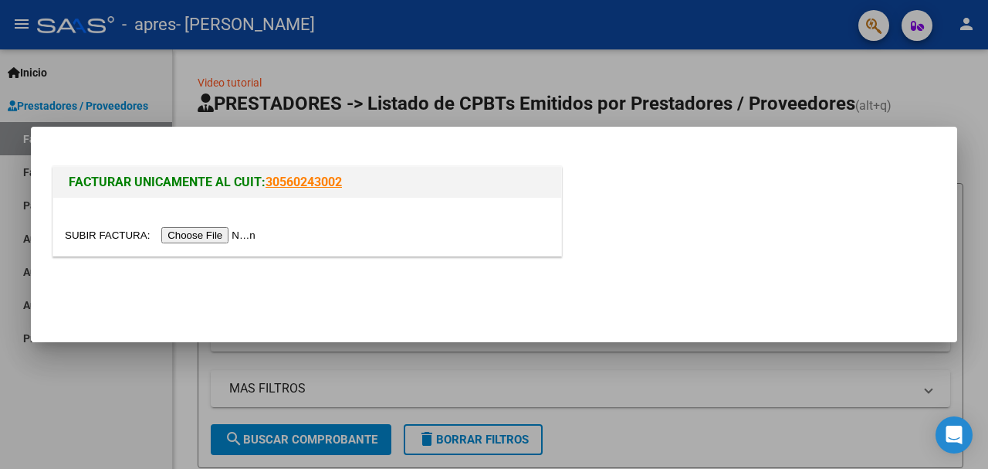
click at [196, 235] on input "file" at bounding box center [162, 235] width 195 height 16
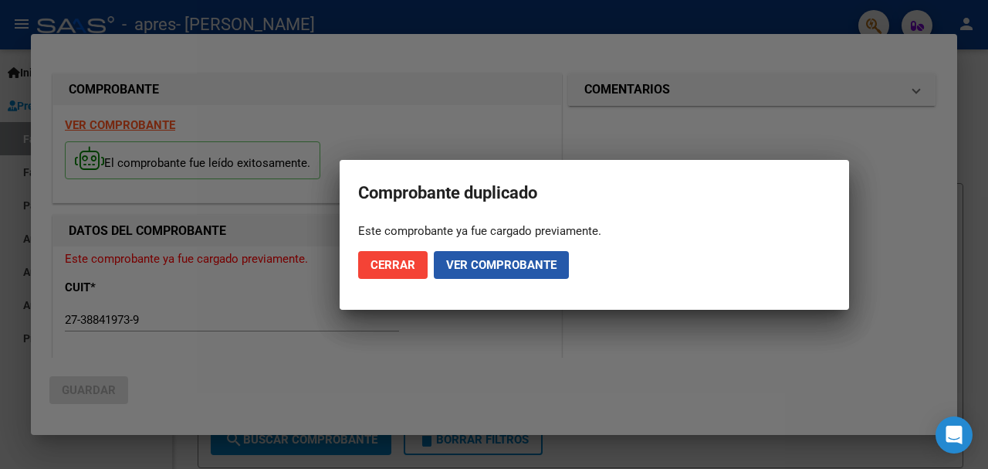
click at [449, 256] on button "Ver comprobante" at bounding box center [501, 265] width 135 height 28
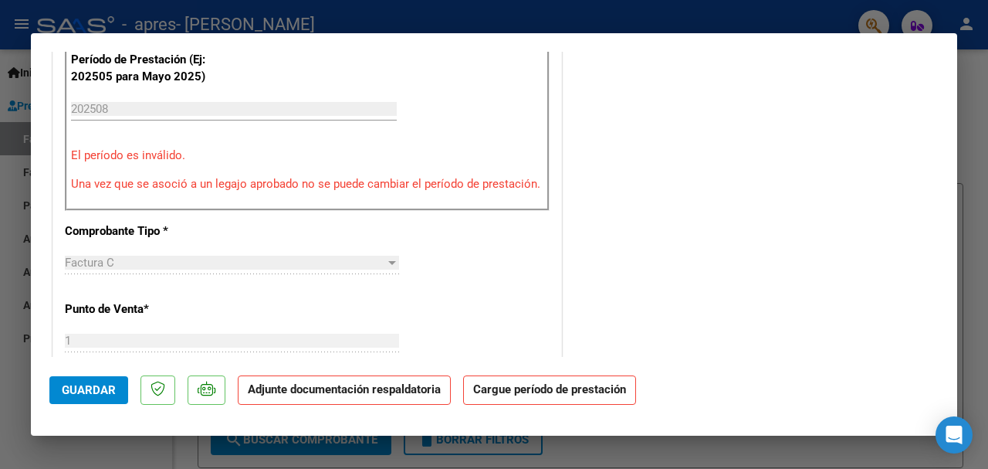
scroll to position [419, 0]
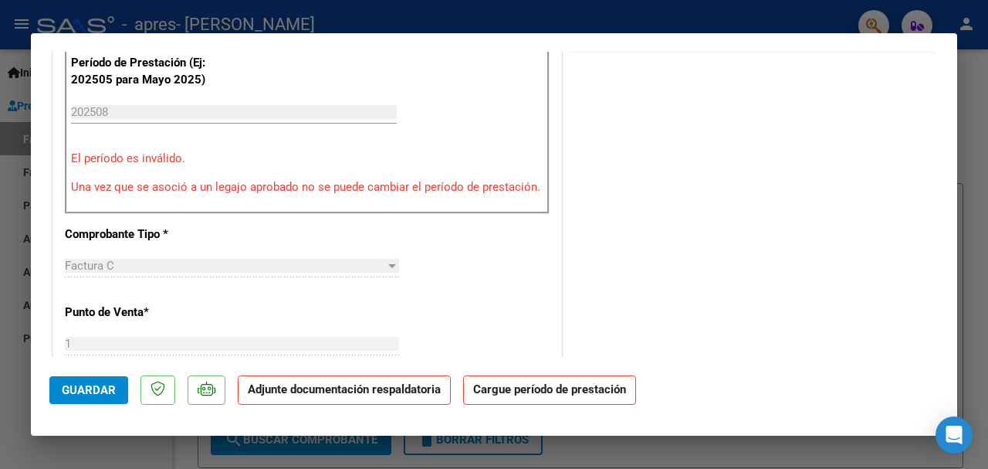
click at [329, 198] on div "Período de Prestación (Ej: 202505 para [DATE]) 202508 Ingrese el Período de Pre…" at bounding box center [307, 125] width 485 height 178
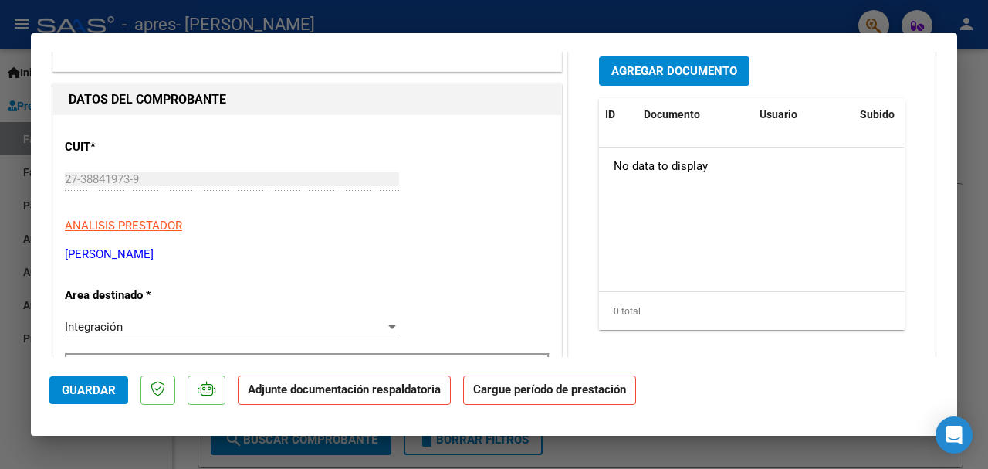
scroll to position [0, 0]
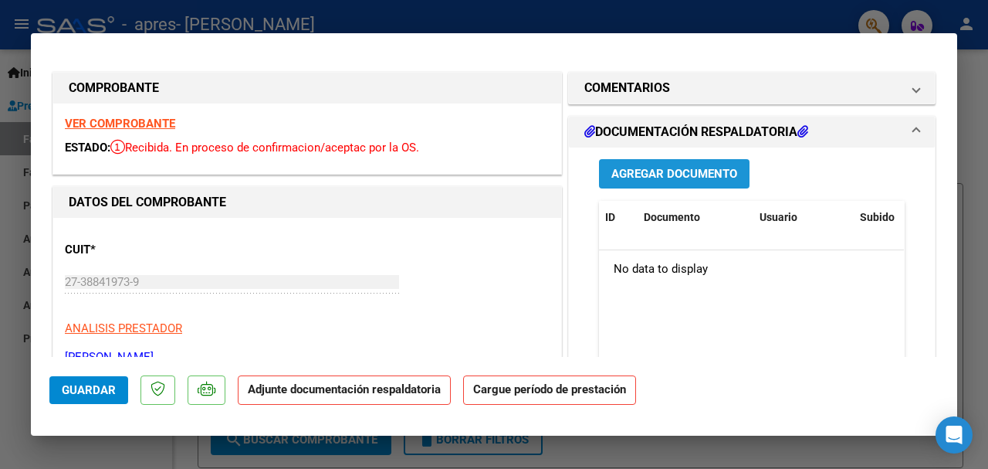
click at [650, 175] on span "Agregar Documento" at bounding box center [674, 175] width 126 height 14
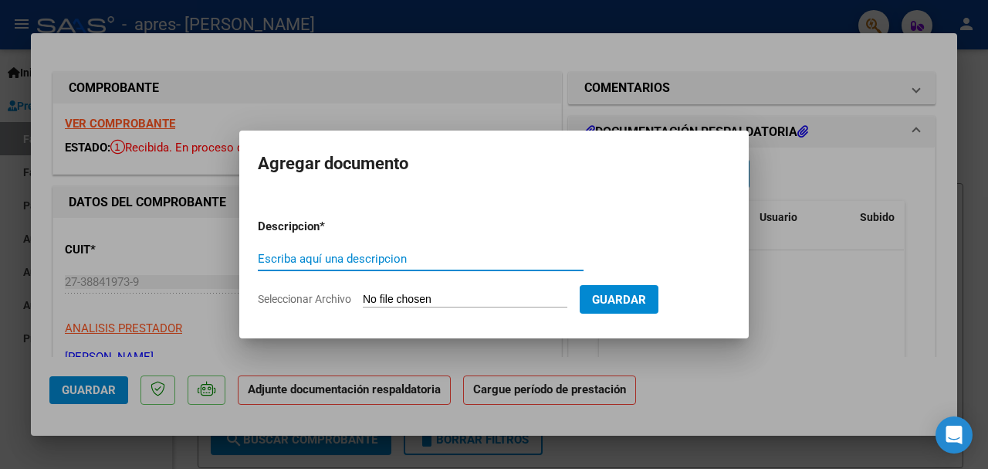
click at [455, 297] on input "Seleccionar Archivo" at bounding box center [465, 300] width 205 height 15
type input "C:\fakepath\CamScanner [DATE] 13.01 (1).pdf"
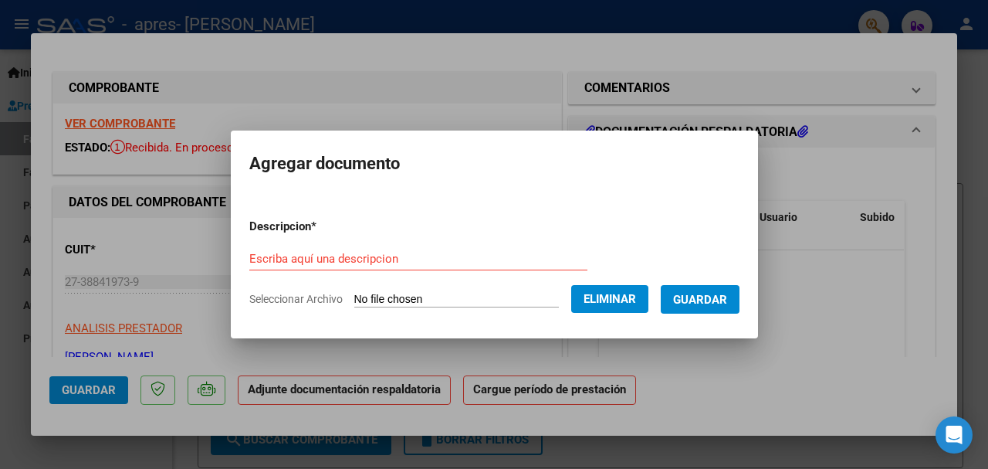
click at [311, 254] on input "Escriba aquí una descripcion" at bounding box center [418, 259] width 338 height 14
type input "planilla"
click at [727, 302] on span "Guardar" at bounding box center [700, 300] width 54 height 14
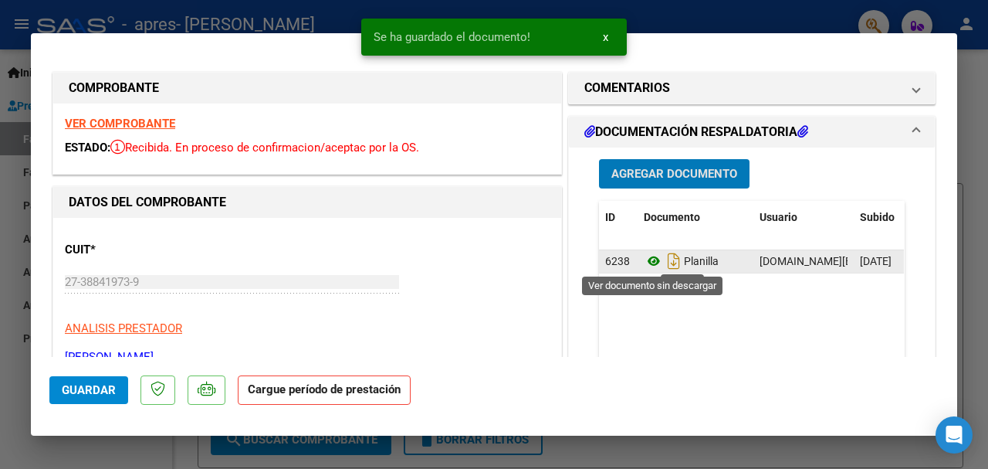
click at [653, 262] on icon at bounding box center [654, 261] width 20 height 19
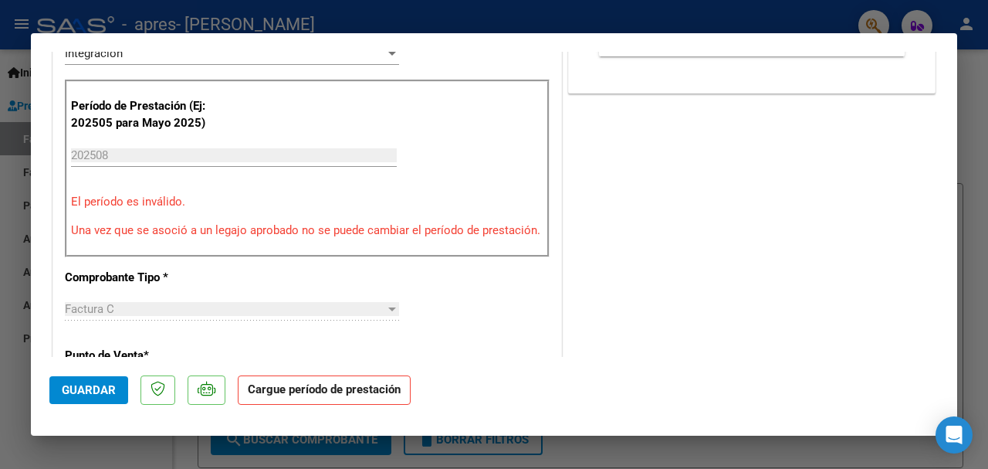
scroll to position [378, 0]
click at [204, 229] on p "Una vez que se asoció a un legajo aprobado no se puede cambiar el período de pr…" at bounding box center [307, 229] width 472 height 18
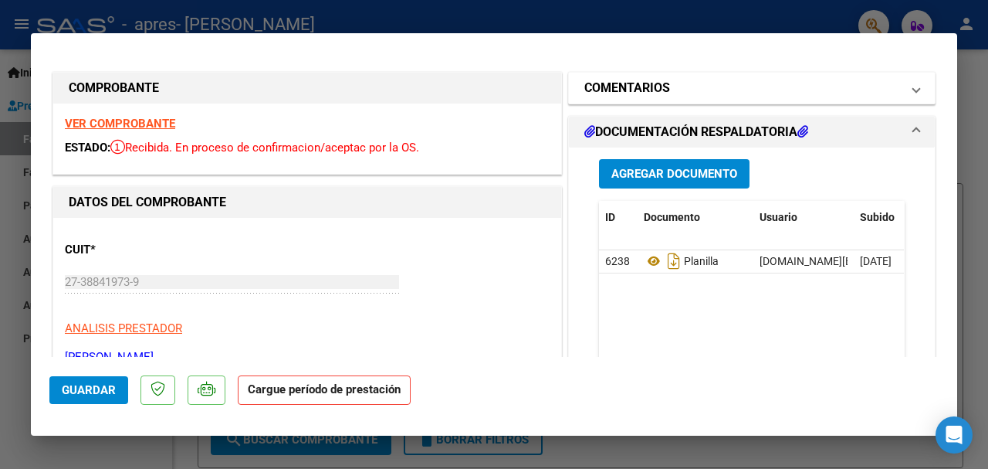
click at [645, 82] on h1 "COMENTARIOS" at bounding box center [627, 88] width 86 height 19
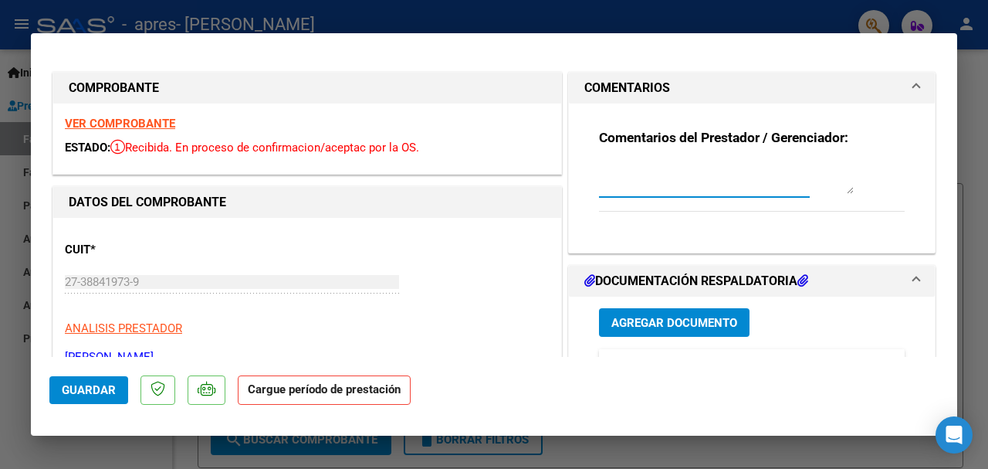
click at [627, 189] on textarea at bounding box center [726, 178] width 255 height 31
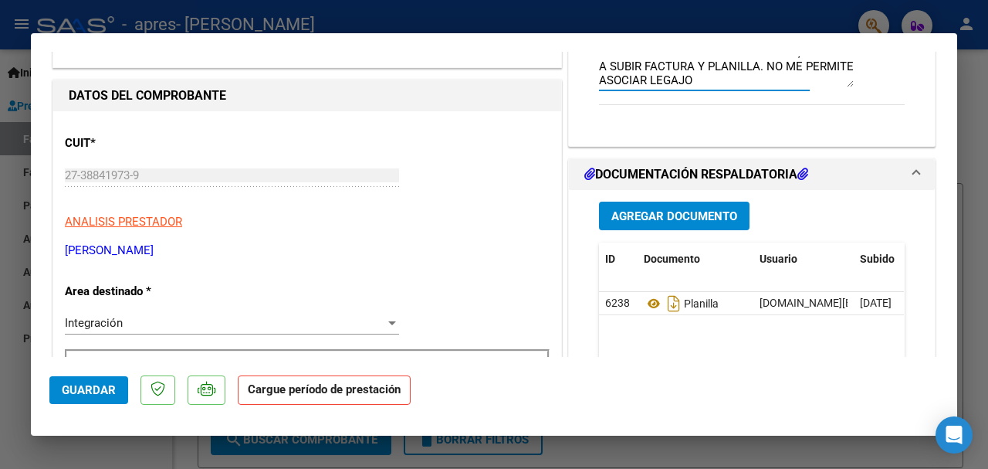
scroll to position [145, 0]
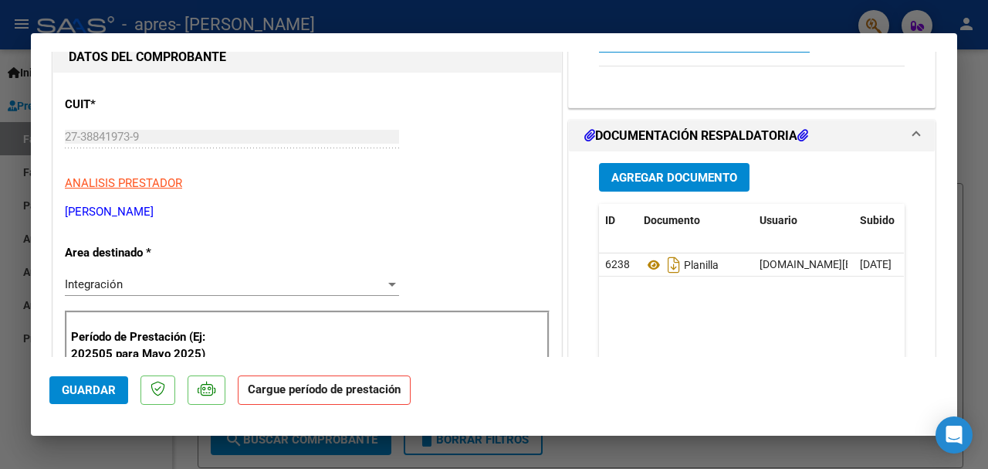
type textarea "SE HABIA CRGADO MAL LA PLANILLA, VUELVO A SUBIR FACTURA Y PLANILLA. NO ME PERMI…"
click at [108, 385] on span "Guardar" at bounding box center [89, 390] width 54 height 14
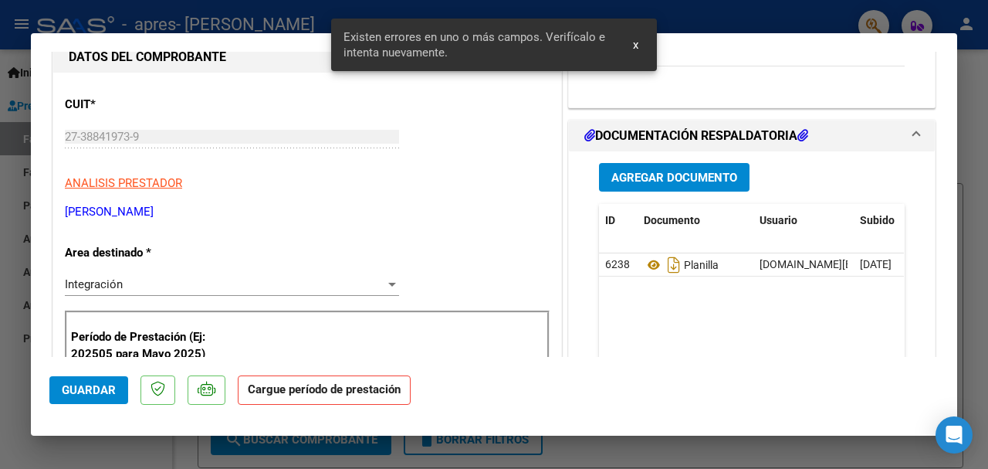
scroll to position [310, 0]
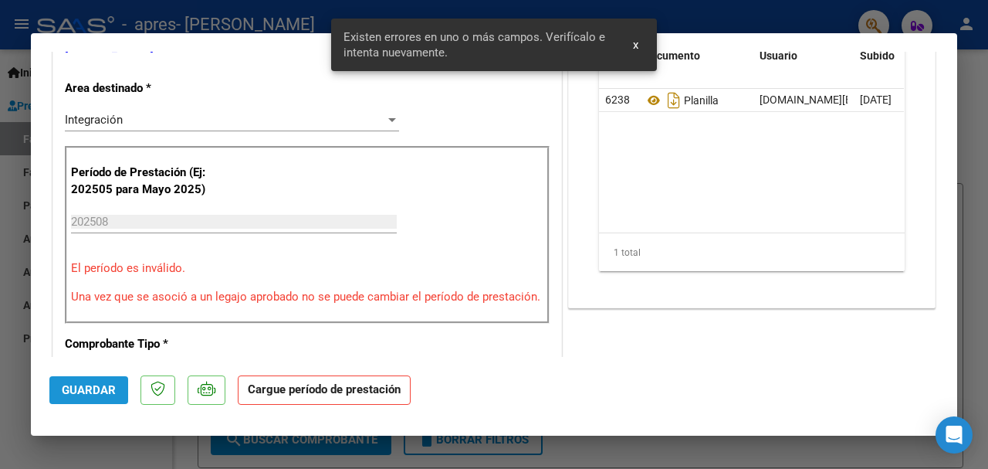
click at [108, 385] on span "Guardar" at bounding box center [89, 390] width 54 height 14
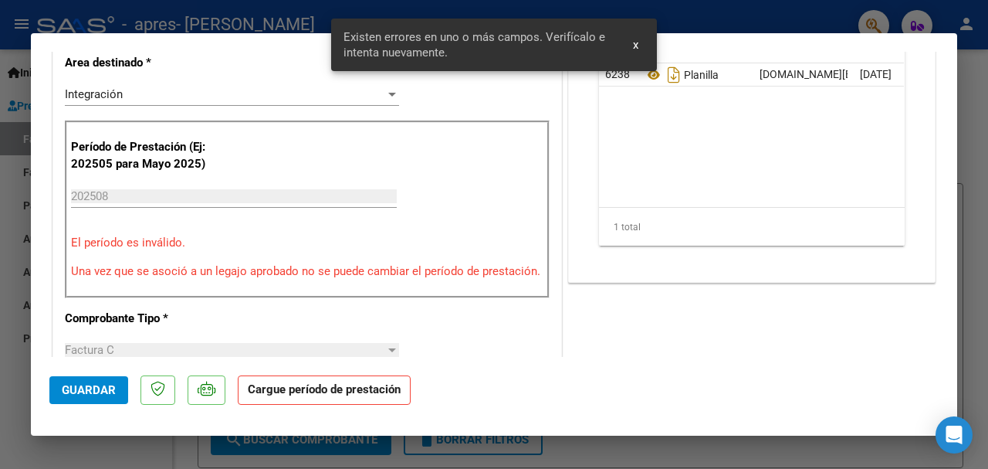
click at [174, 252] on div "Período de Prestación (Ej: 202505 para [DATE]) 202508 Ingrese el Período de Pre…" at bounding box center [307, 209] width 485 height 178
click at [170, 166] on p "Período de Prestación (Ej: 202505 para Mayo 2025)" at bounding box center [142, 155] width 142 height 35
click at [181, 283] on div "Período de Prestación (Ej: 202505 para [DATE]) 202508 Ingrese el Período de Pre…" at bounding box center [307, 209] width 485 height 178
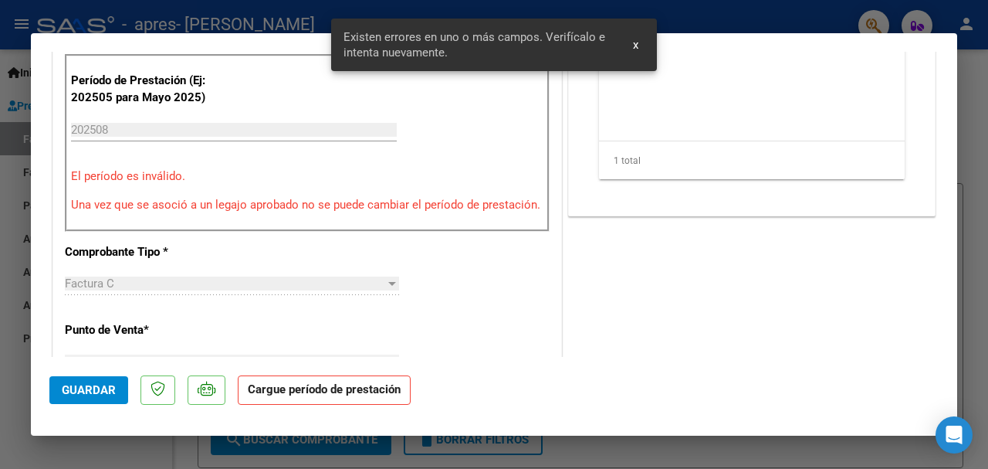
scroll to position [407, 0]
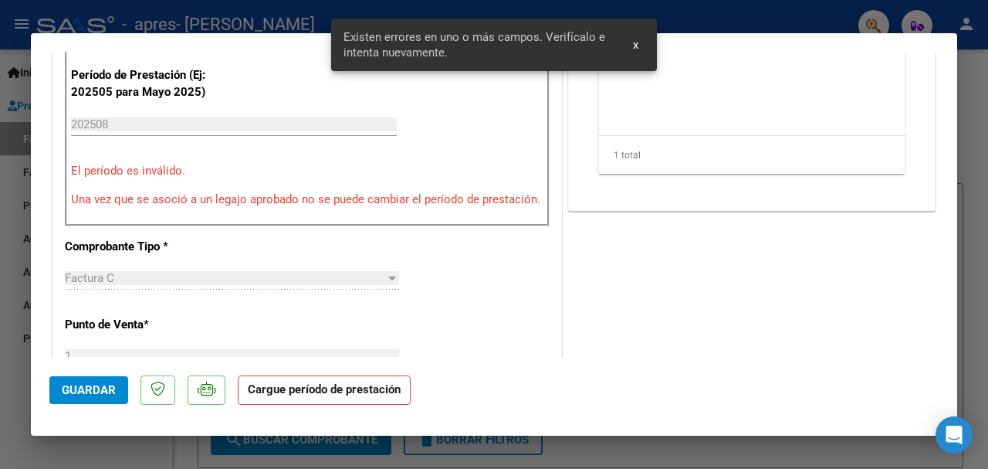
click at [94, 130] on div "202508 Ingrese el Período de Prestación como indica el ejemplo" at bounding box center [234, 124] width 326 height 23
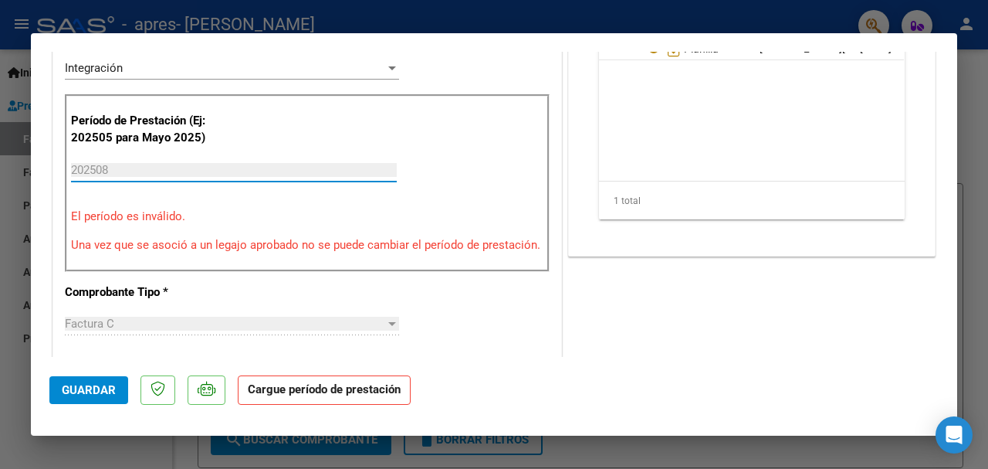
scroll to position [0, 0]
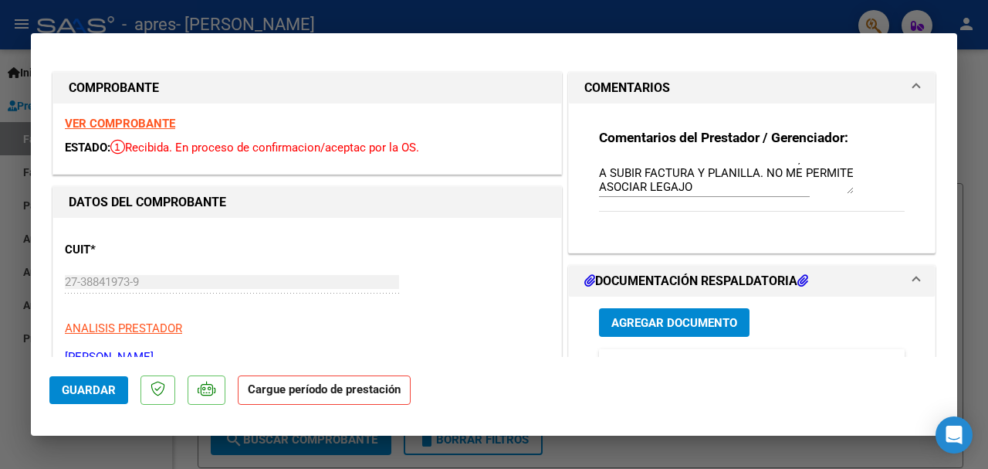
click at [309, 384] on strong "Cargue período de prestación" at bounding box center [324, 390] width 173 height 30
click at [279, 377] on strong "Cargue período de prestación" at bounding box center [324, 390] width 173 height 30
click at [208, 253] on p "CUIT *" at bounding box center [137, 250] width 145 height 18
click at [183, 134] on div "VER COMPROBANTE ESTADO: Recibida. En proceso de confirmacion/aceptac por la OS." at bounding box center [307, 138] width 508 height 70
click at [987, 205] on div at bounding box center [494, 234] width 988 height 469
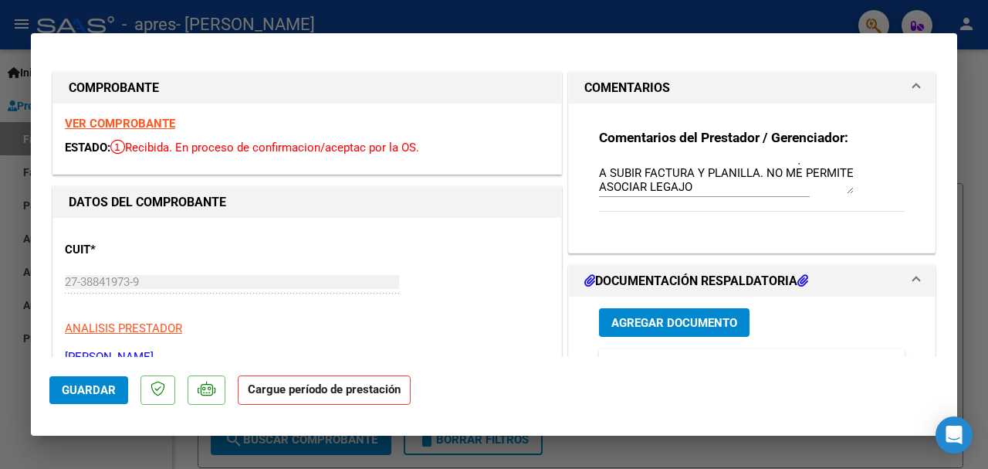
type input "$ 0,00"
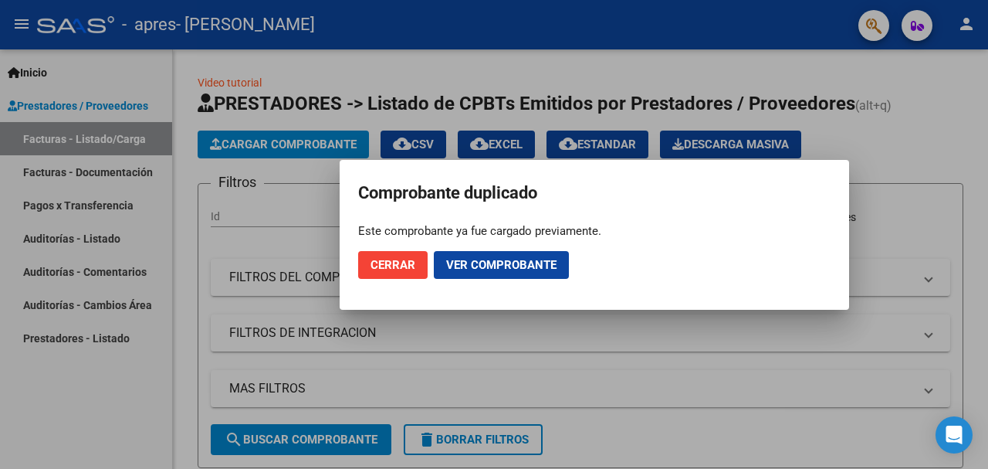
click at [386, 264] on span "Cerrar" at bounding box center [393, 265] width 45 height 14
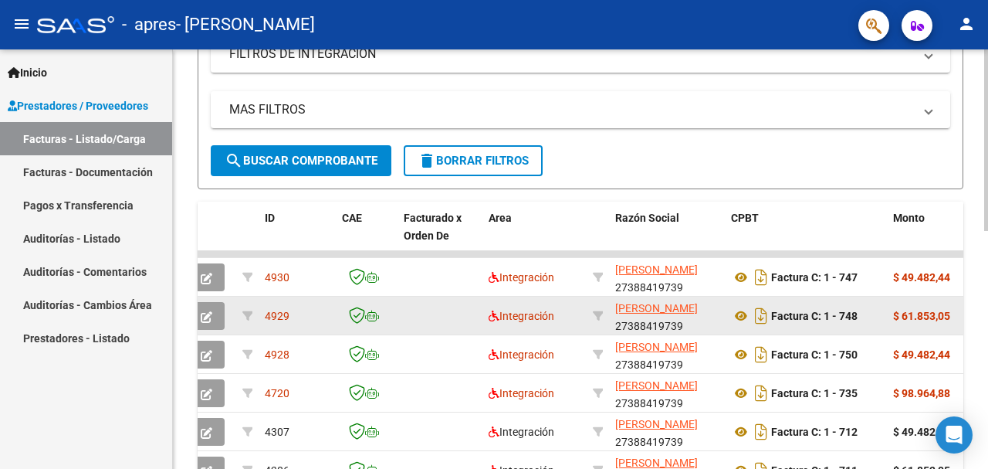
scroll to position [279, 0]
click at [206, 318] on icon "button" at bounding box center [207, 316] width 12 height 12
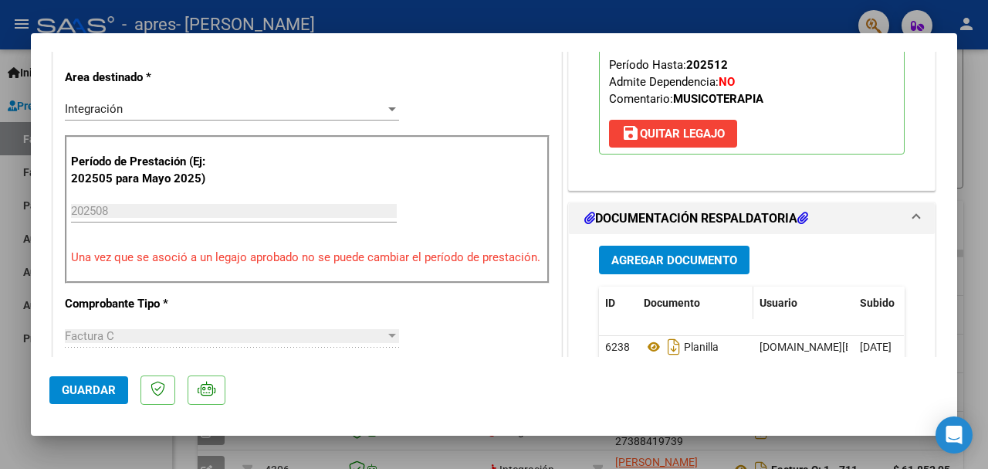
scroll to position [420, 0]
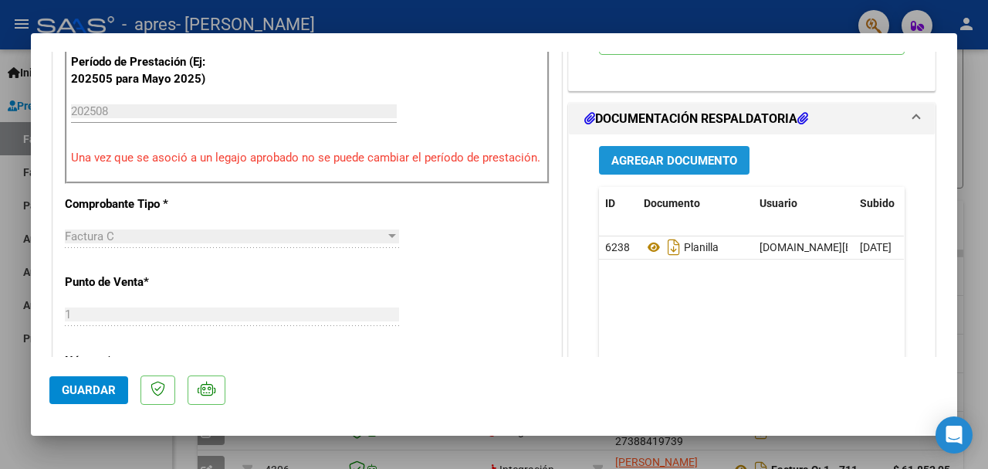
click at [666, 166] on span "Agregar Documento" at bounding box center [674, 161] width 126 height 14
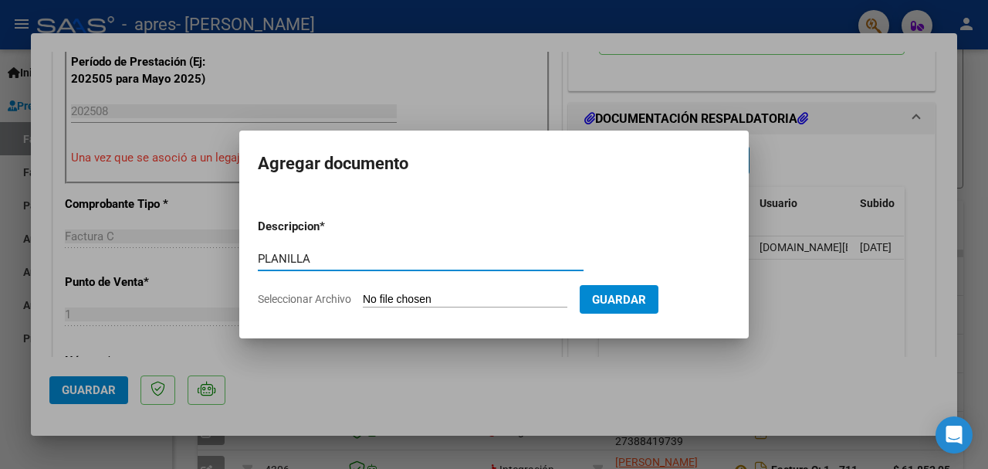
type input "PLANILLA"
click at [462, 296] on input "Seleccionar Archivo" at bounding box center [465, 300] width 205 height 15
type input "C:\fakepath\CamScanner [DATE] 13.01 (1).pdf"
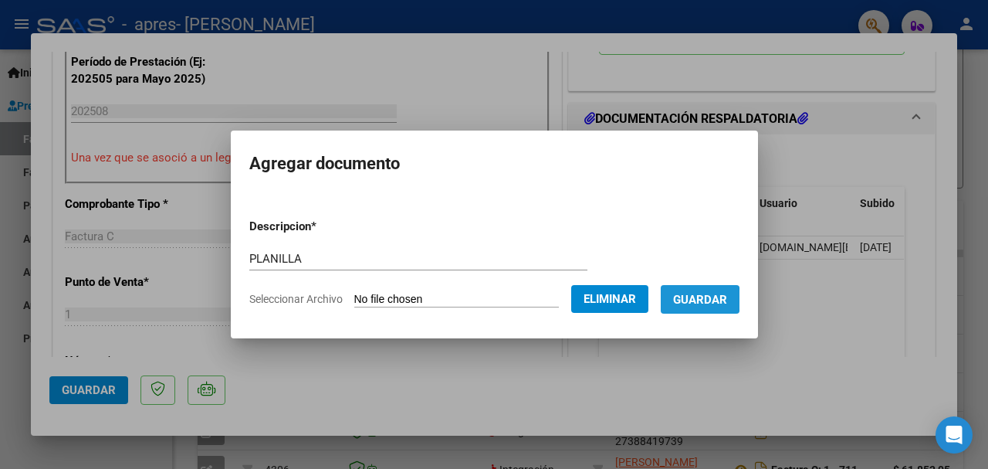
click at [694, 300] on span "Guardar" at bounding box center [700, 300] width 54 height 14
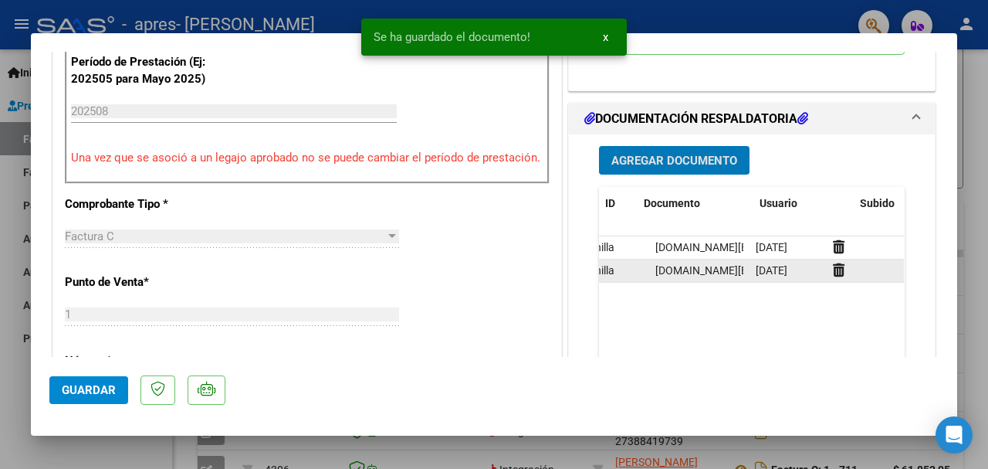
scroll to position [0, 0]
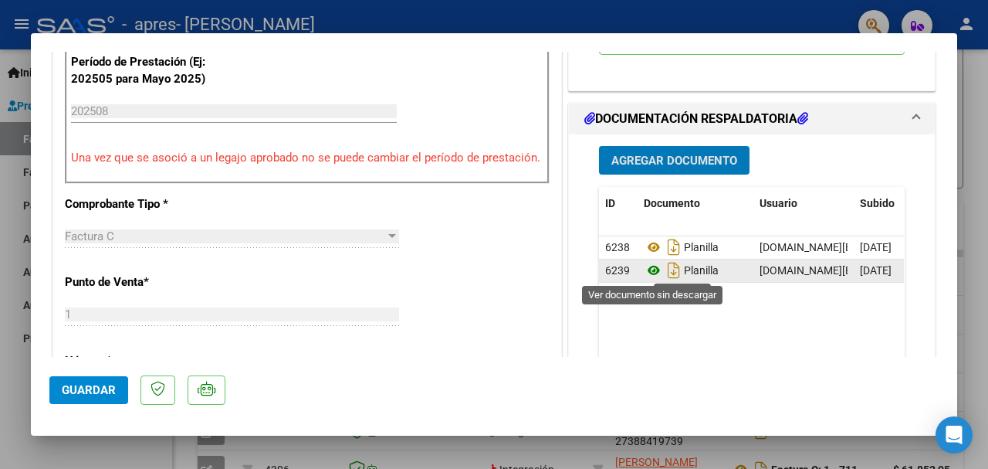
click at [654, 269] on icon at bounding box center [654, 270] width 20 height 19
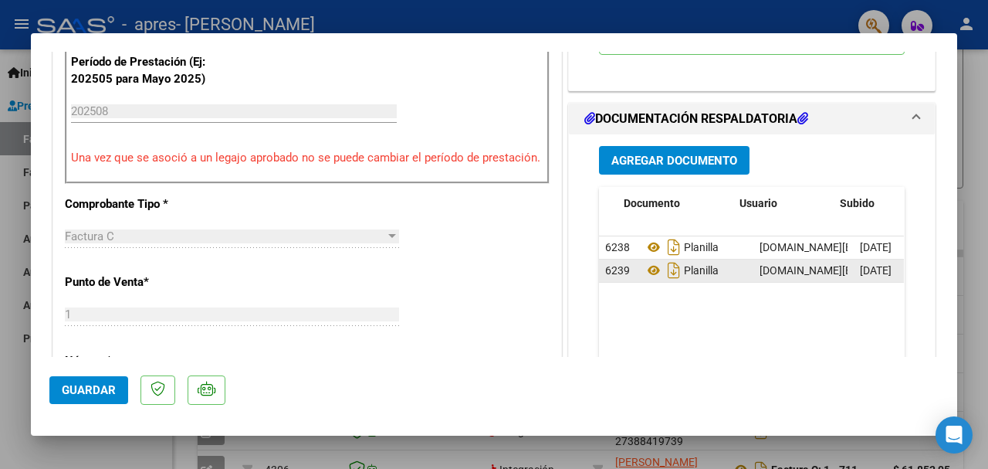
scroll to position [0, 104]
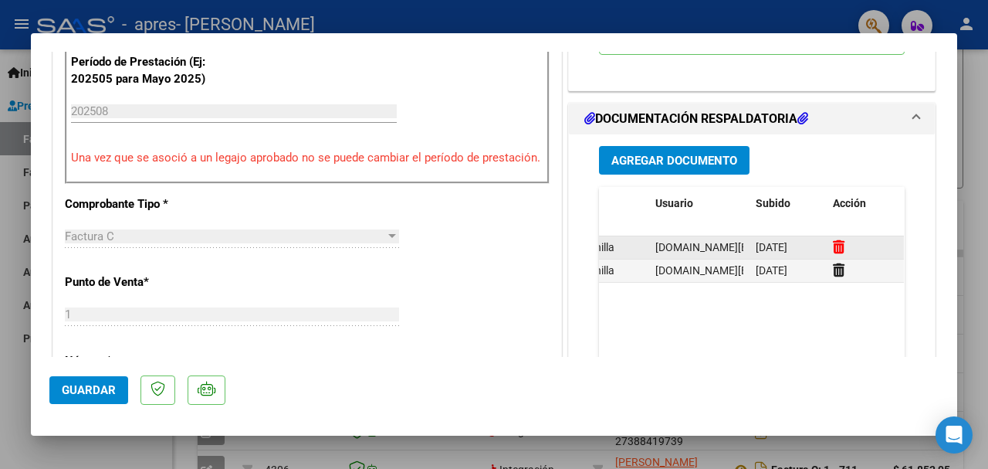
click at [839, 245] on icon at bounding box center [839, 246] width 12 height 15
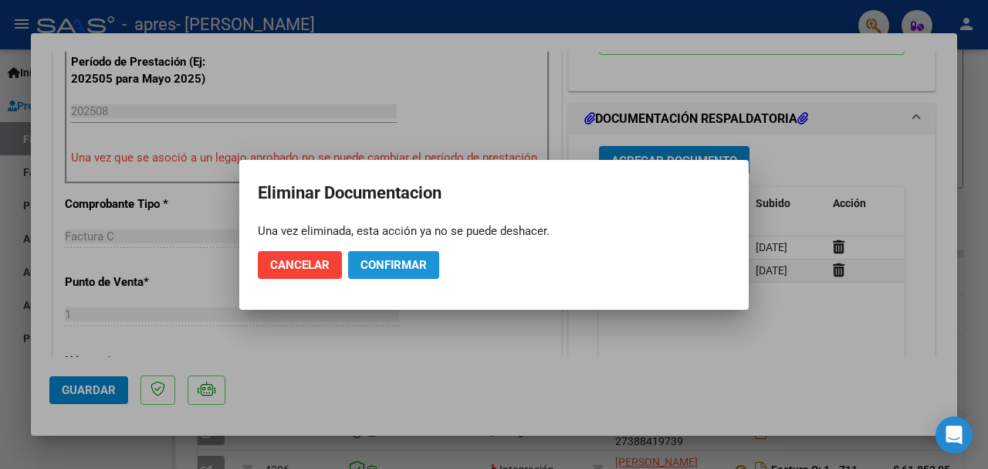
click at [386, 256] on button "Confirmar" at bounding box center [393, 265] width 91 height 28
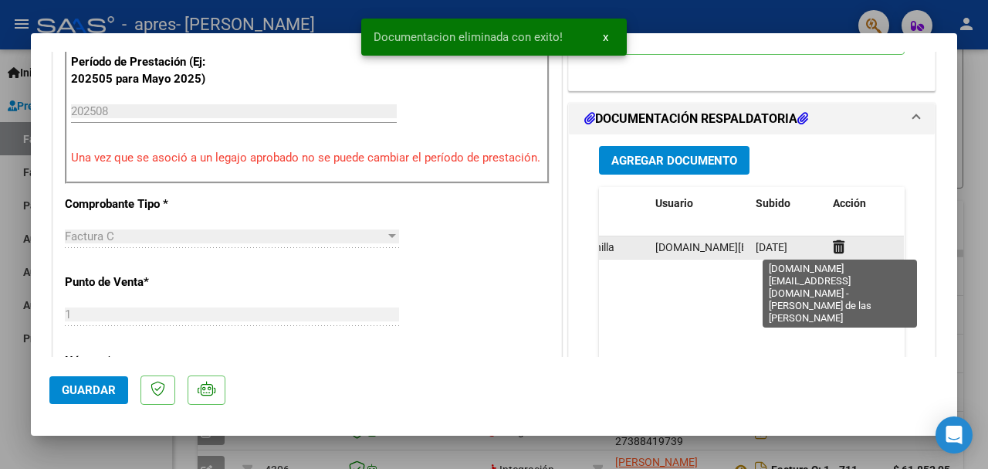
scroll to position [421, 0]
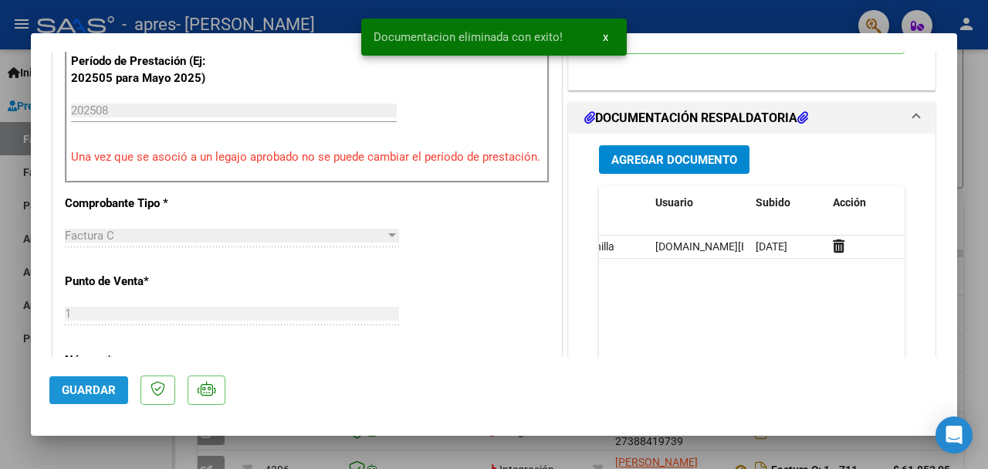
click at [78, 400] on button "Guardar" at bounding box center [88, 390] width 79 height 28
click at [2, 394] on div at bounding box center [494, 234] width 988 height 469
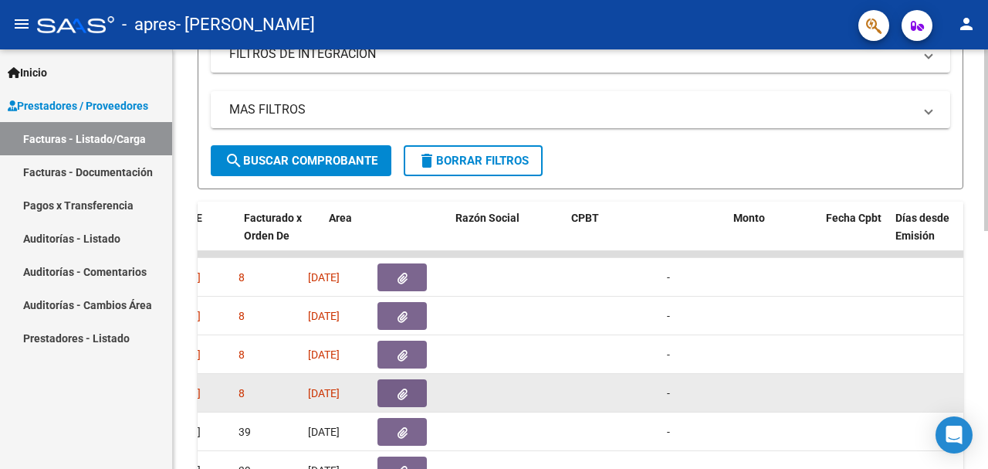
scroll to position [0, 0]
